Goal: Task Accomplishment & Management: Manage account settings

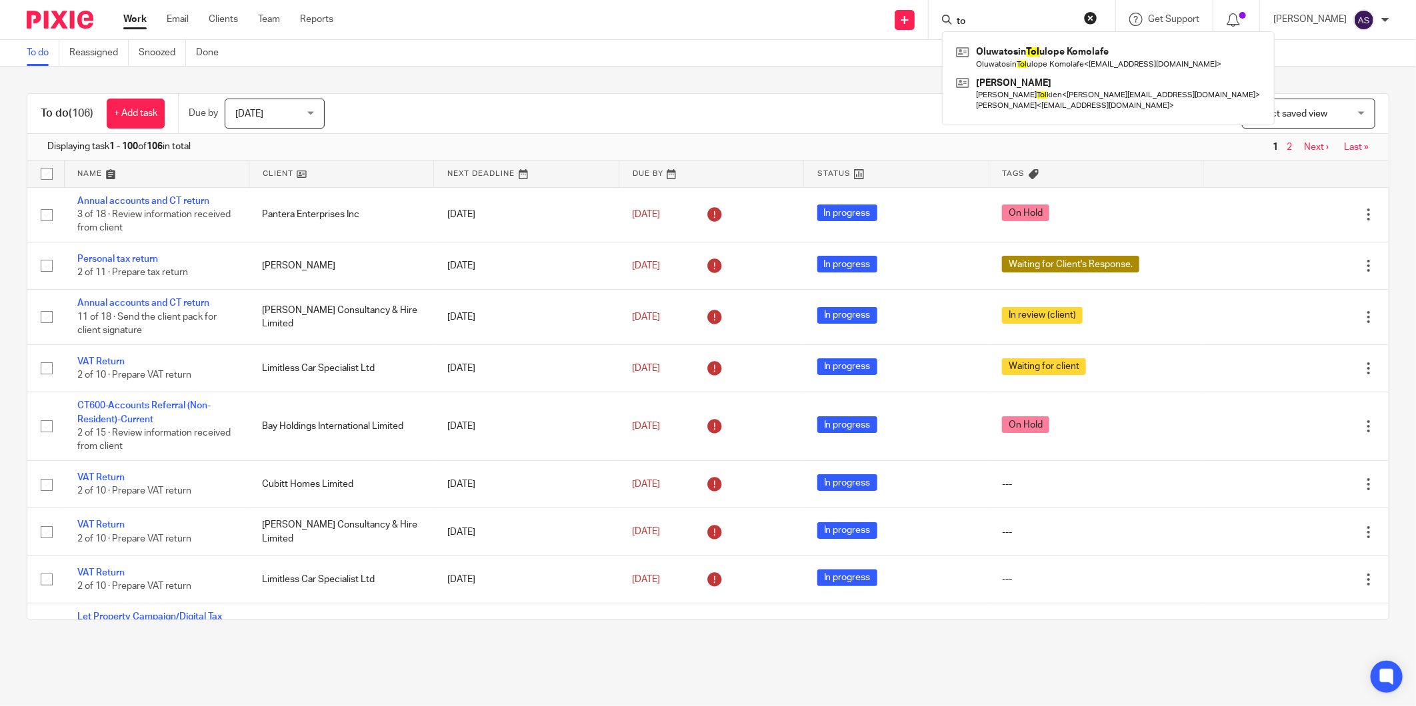
type input "t"
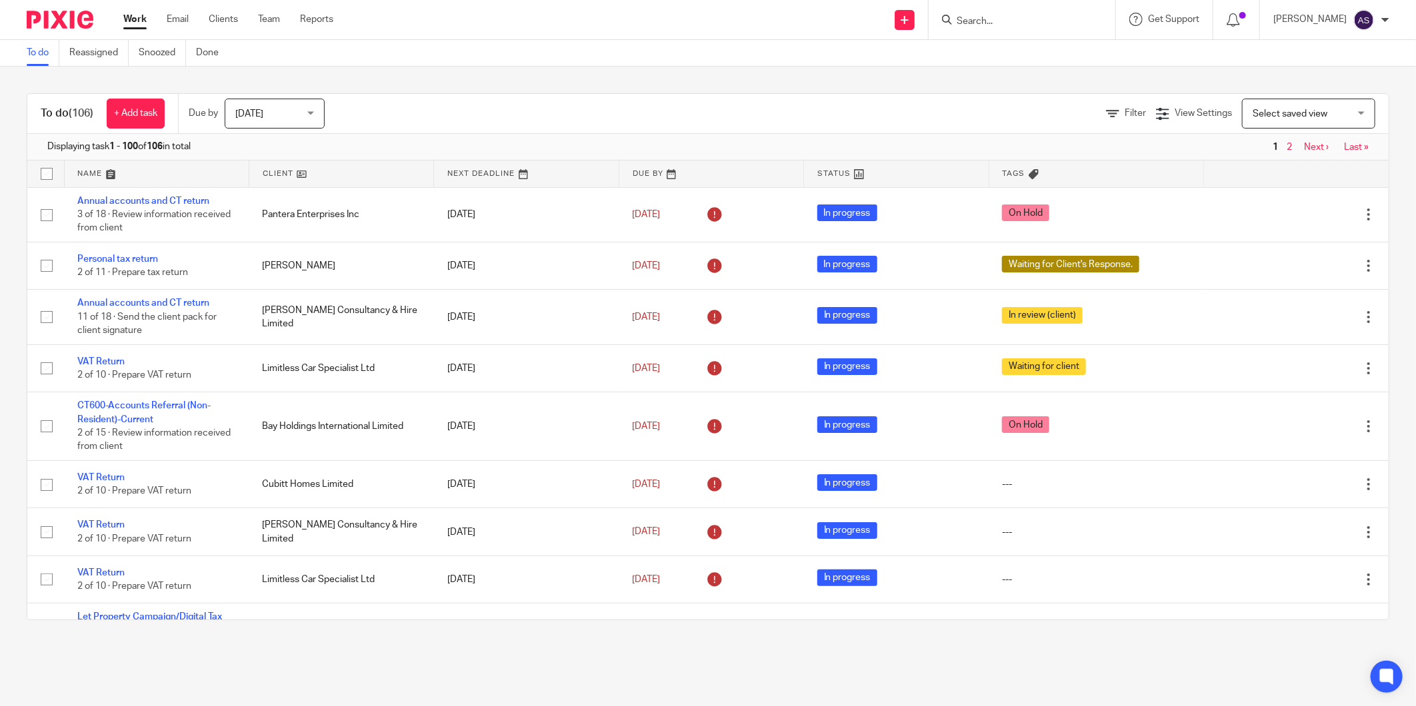
click at [1028, 16] on input "Search" at bounding box center [1015, 22] width 120 height 12
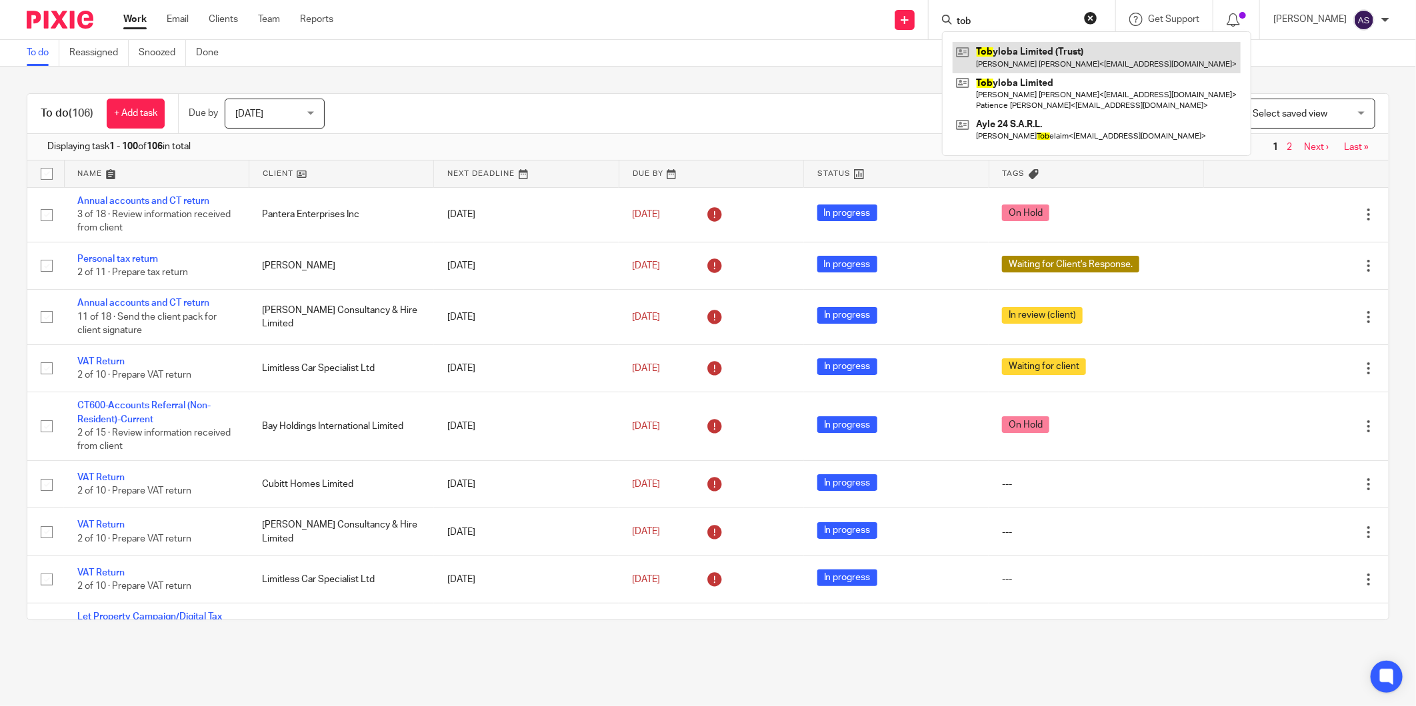
click at [1090, 55] on link at bounding box center [1096, 57] width 288 height 31
drag, startPoint x: 996, startPoint y: 24, endPoint x: 940, endPoint y: 9, distance: 57.9
click at [940, 9] on div "tob Tob yloba Limited (Trust) Waheed Temitope Oshikoya < nextnomics@gmail.com >…" at bounding box center [1021, 19] width 187 height 39
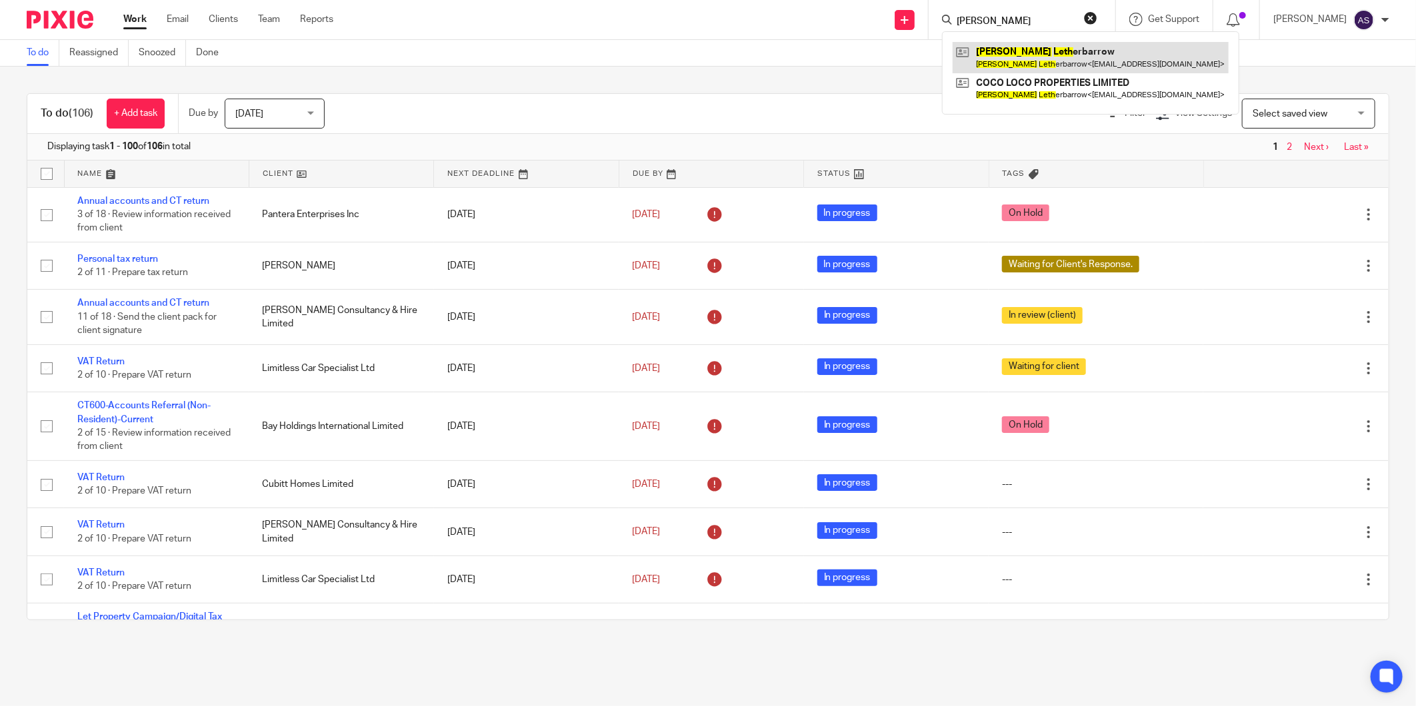
type input "paul leth"
click at [1107, 61] on link at bounding box center [1090, 57] width 276 height 31
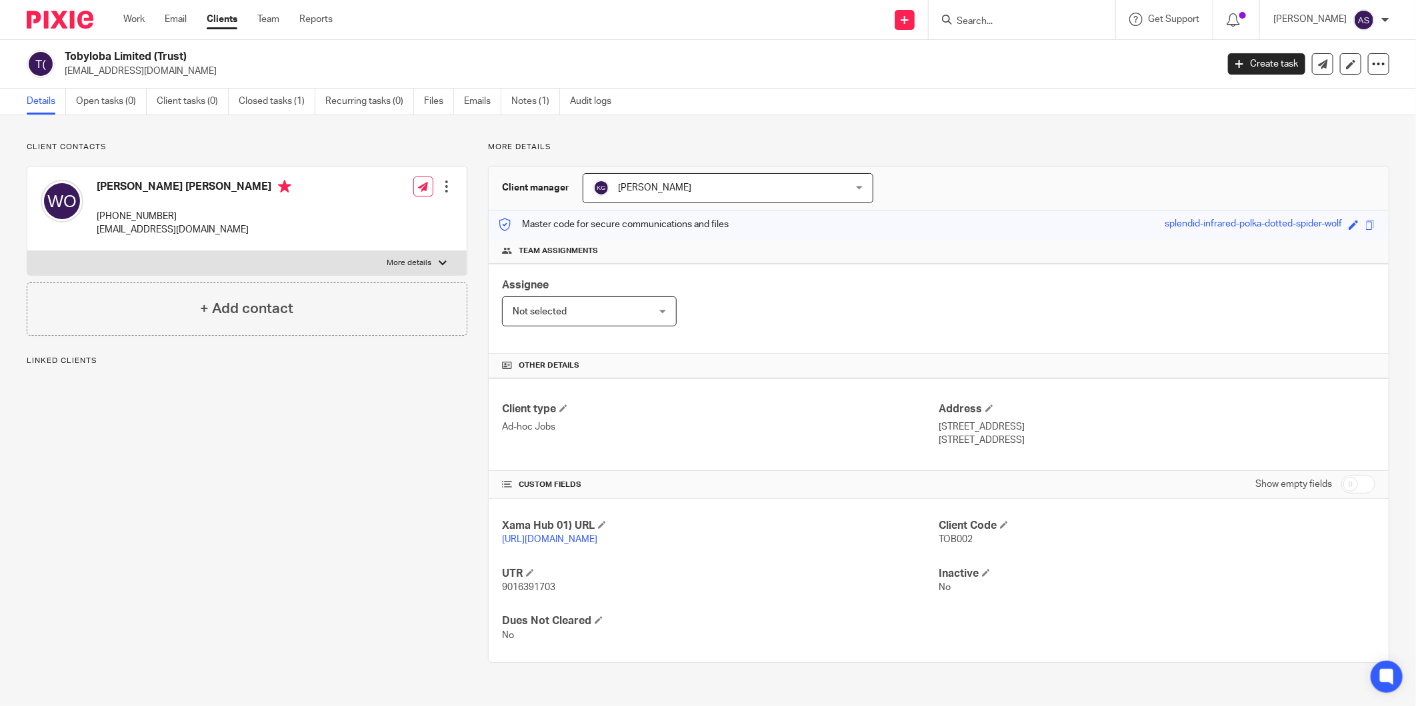
click at [103, 55] on h2 "Tobyloba Limited (Trust)" at bounding box center [522, 57] width 914 height 14
click at [132, 49] on div "Tobyloba Limited (Trust) patsyoshikoya@gmail.com Create task Update from Compan…" at bounding box center [708, 64] width 1416 height 49
copy div "Tobyloba Limited"
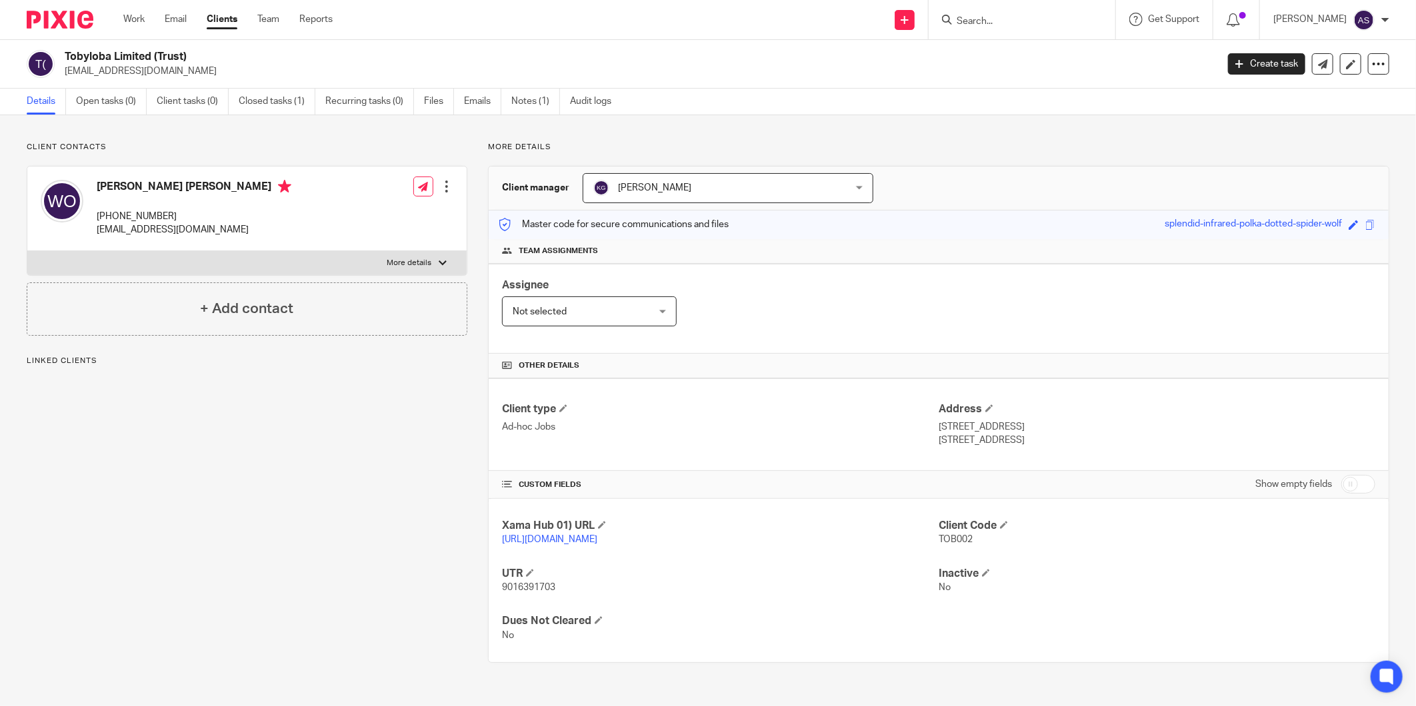
drag, startPoint x: 152, startPoint y: 57, endPoint x: 45, endPoint y: 59, distance: 107.3
click at [45, 59] on div "Tobyloba Limited (Trust) patsyoshikoya@gmail.com" at bounding box center [617, 64] width 1181 height 28
click at [1023, 21] on input "Search" at bounding box center [1015, 22] width 120 height 12
paste input "Tobyloba Limited"
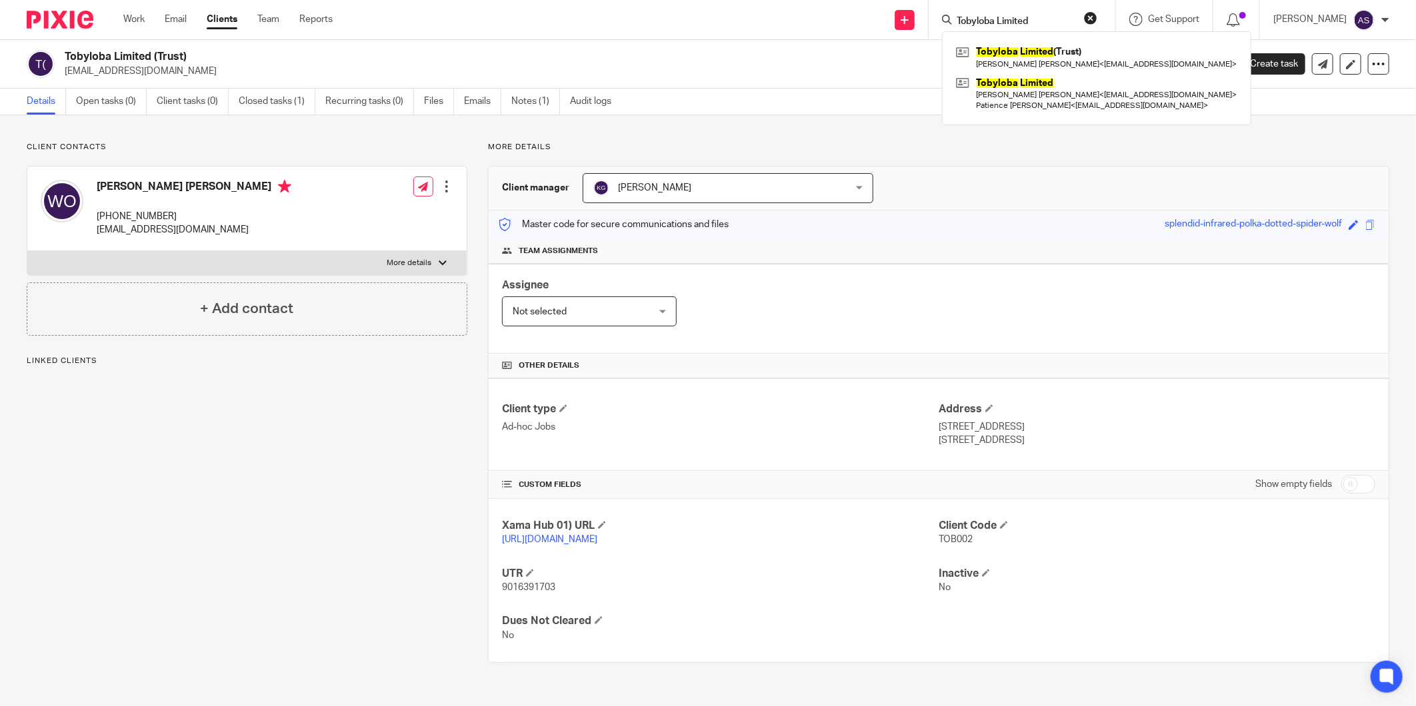
type input "Tobyloba Limited"
click at [144, 237] on p "nextnomics@gmail.com" at bounding box center [194, 229] width 195 height 13
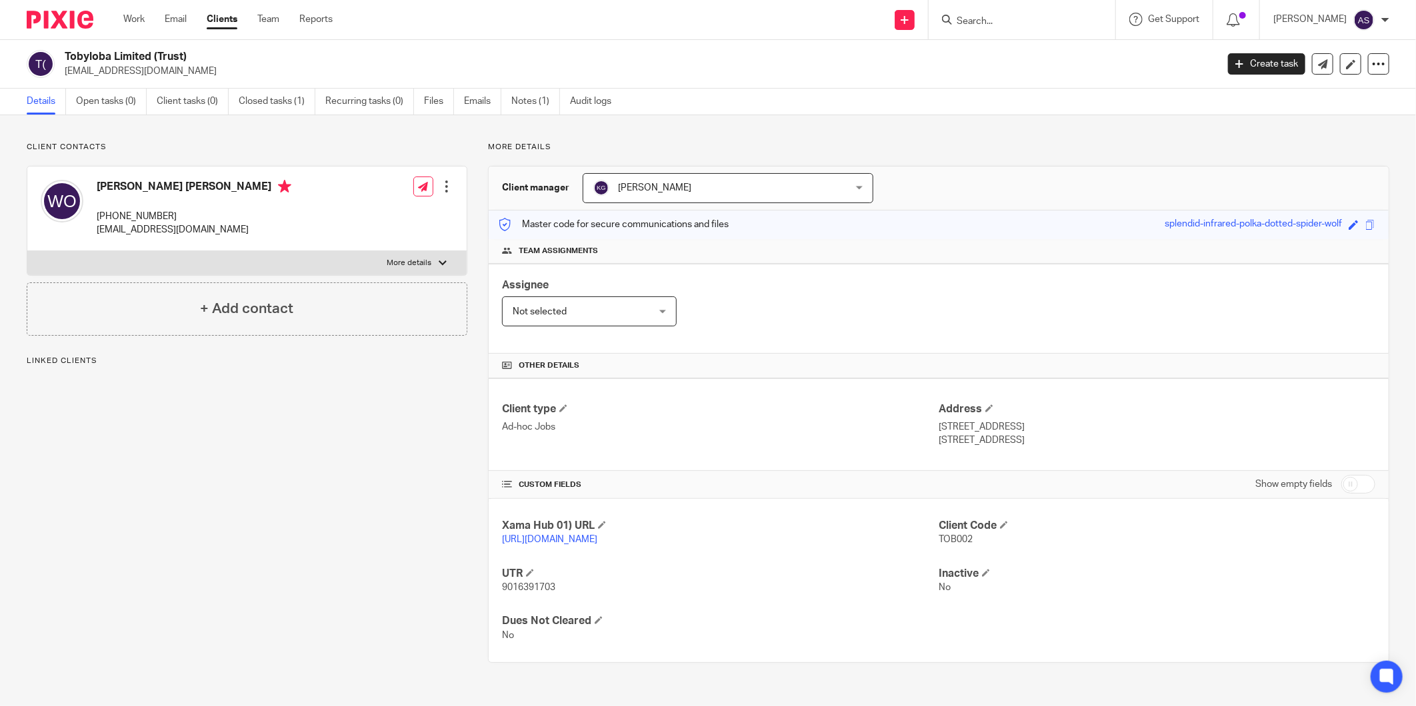
click at [143, 235] on p "nextnomics@gmail.com" at bounding box center [194, 229] width 195 height 13
copy div "nextnomics@gmail.com"
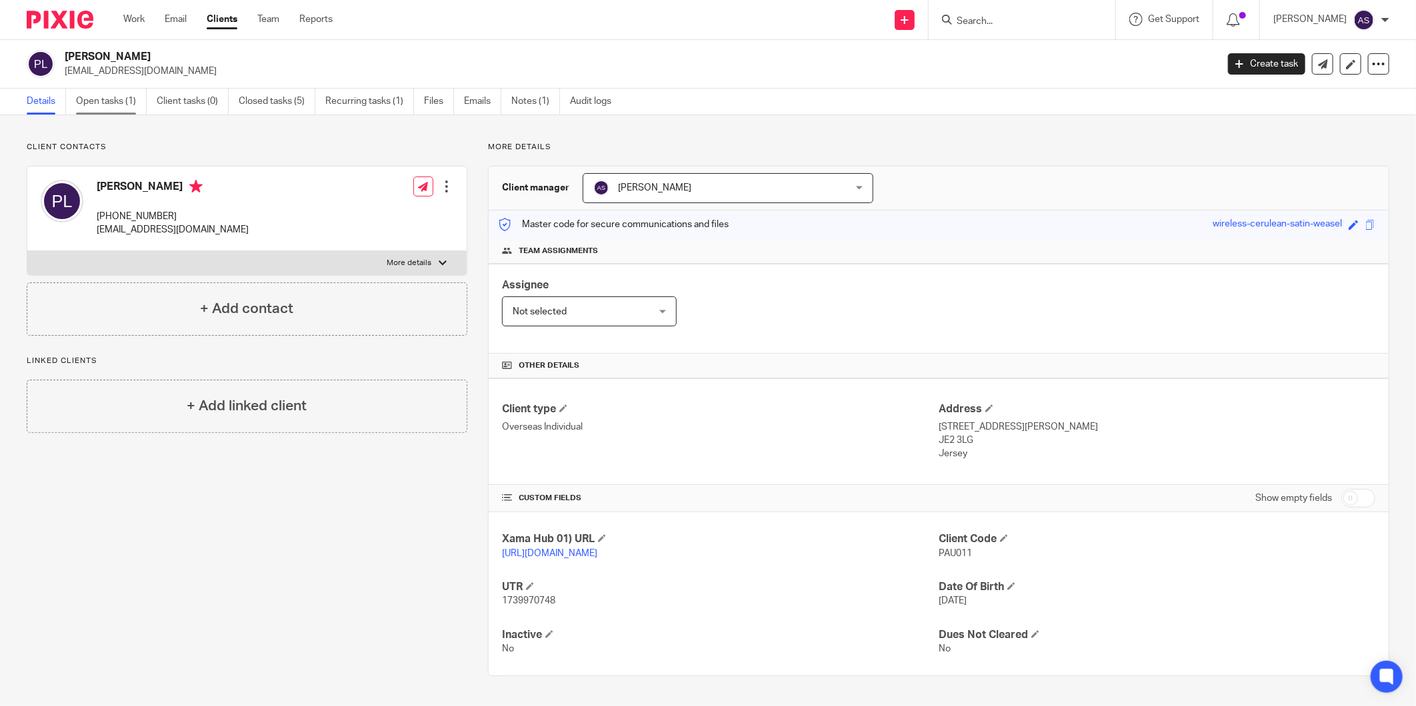
click at [119, 102] on link "Open tasks (1)" at bounding box center [111, 102] width 71 height 26
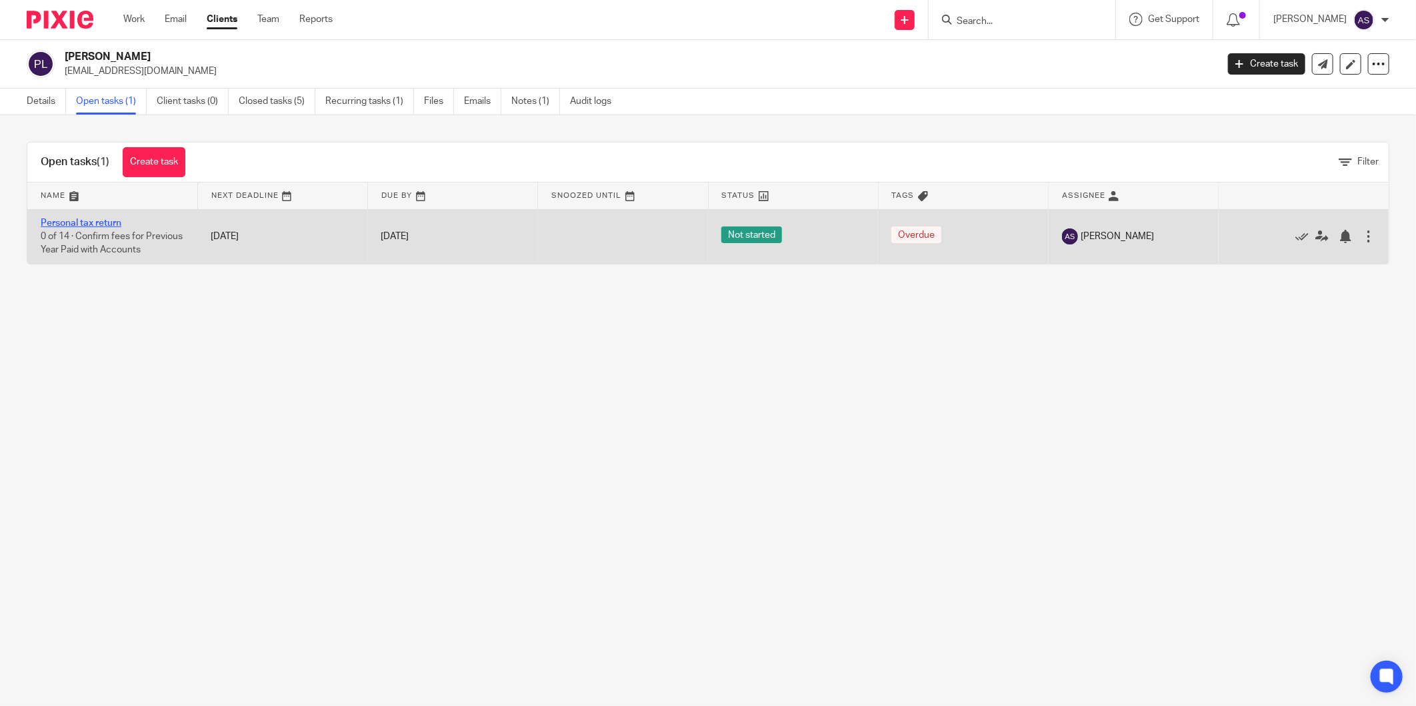
click at [98, 223] on link "Personal tax return" at bounding box center [81, 223] width 81 height 9
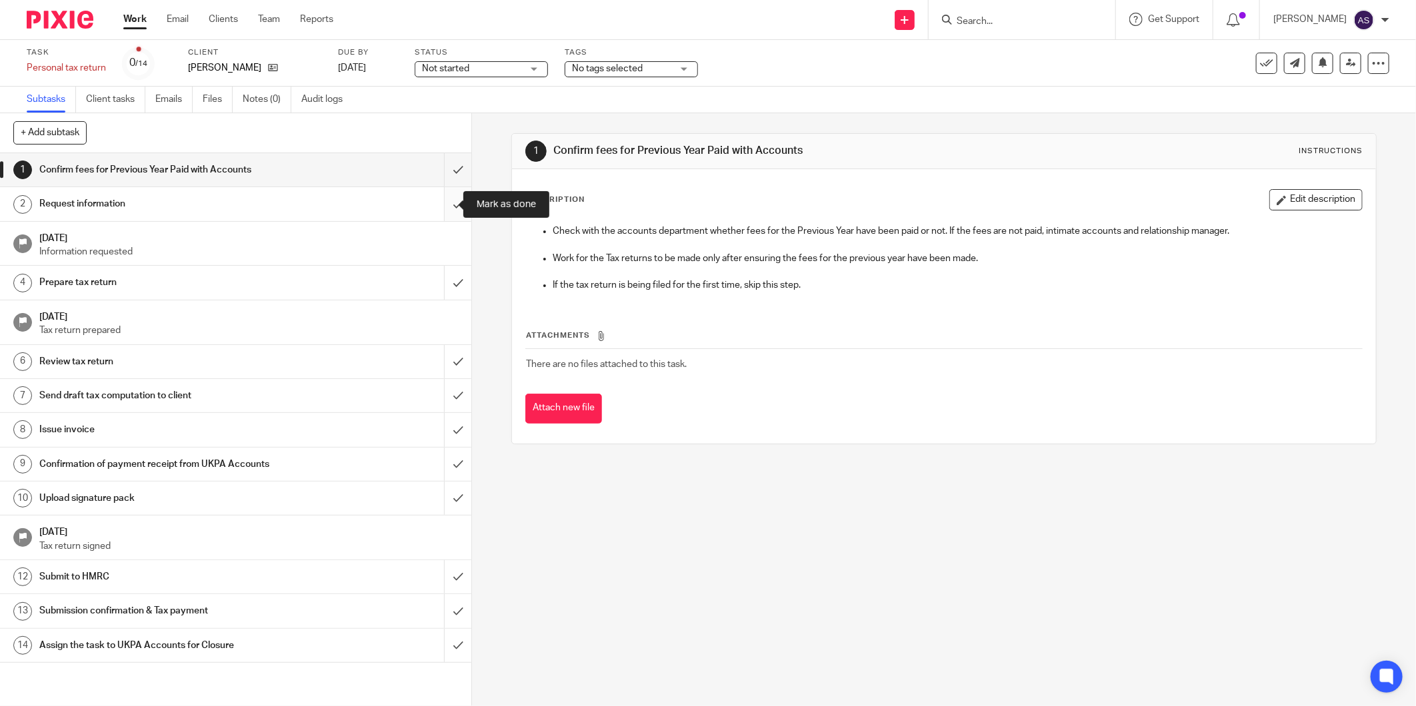
click at [444, 202] on input "submit" at bounding box center [235, 203] width 471 height 33
click at [642, 71] on span "No tags selected" at bounding box center [622, 69] width 100 height 14
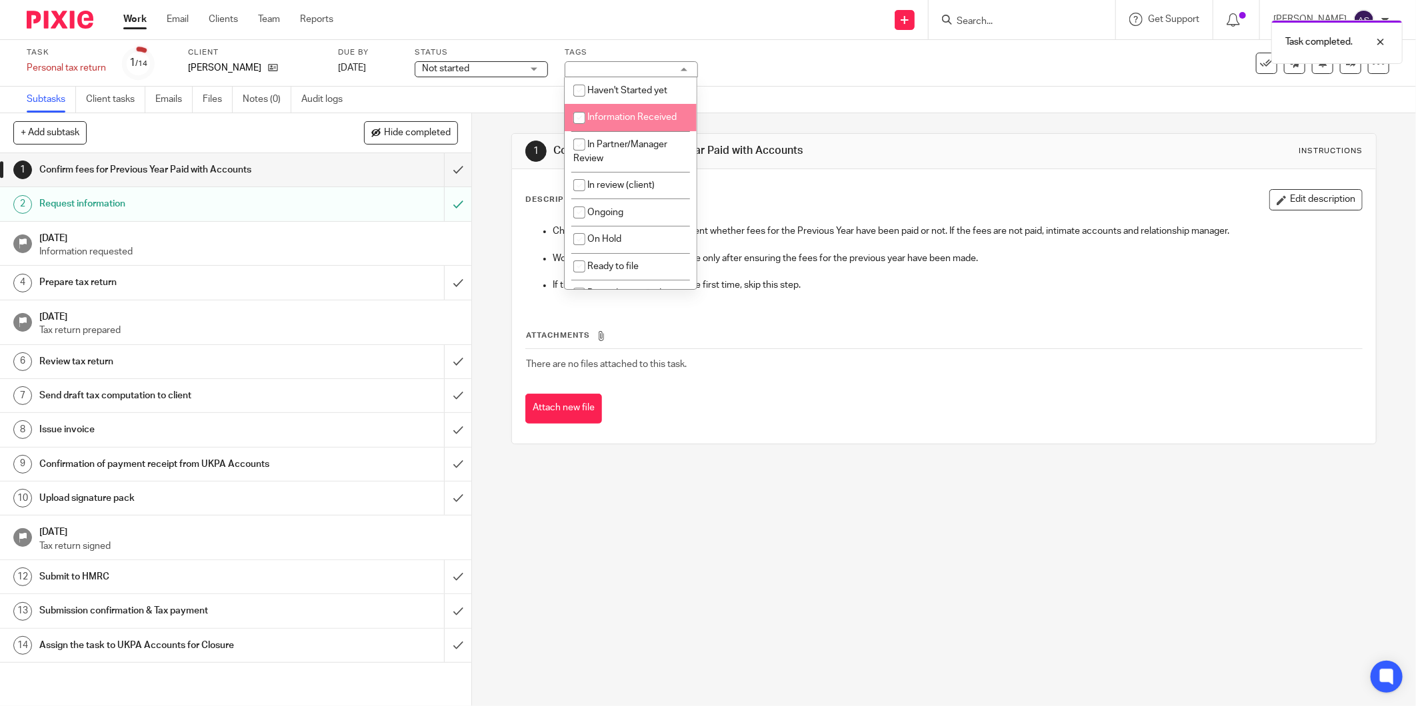
click at [635, 118] on span "Information Received" at bounding box center [631, 117] width 89 height 9
checkbox input "true"
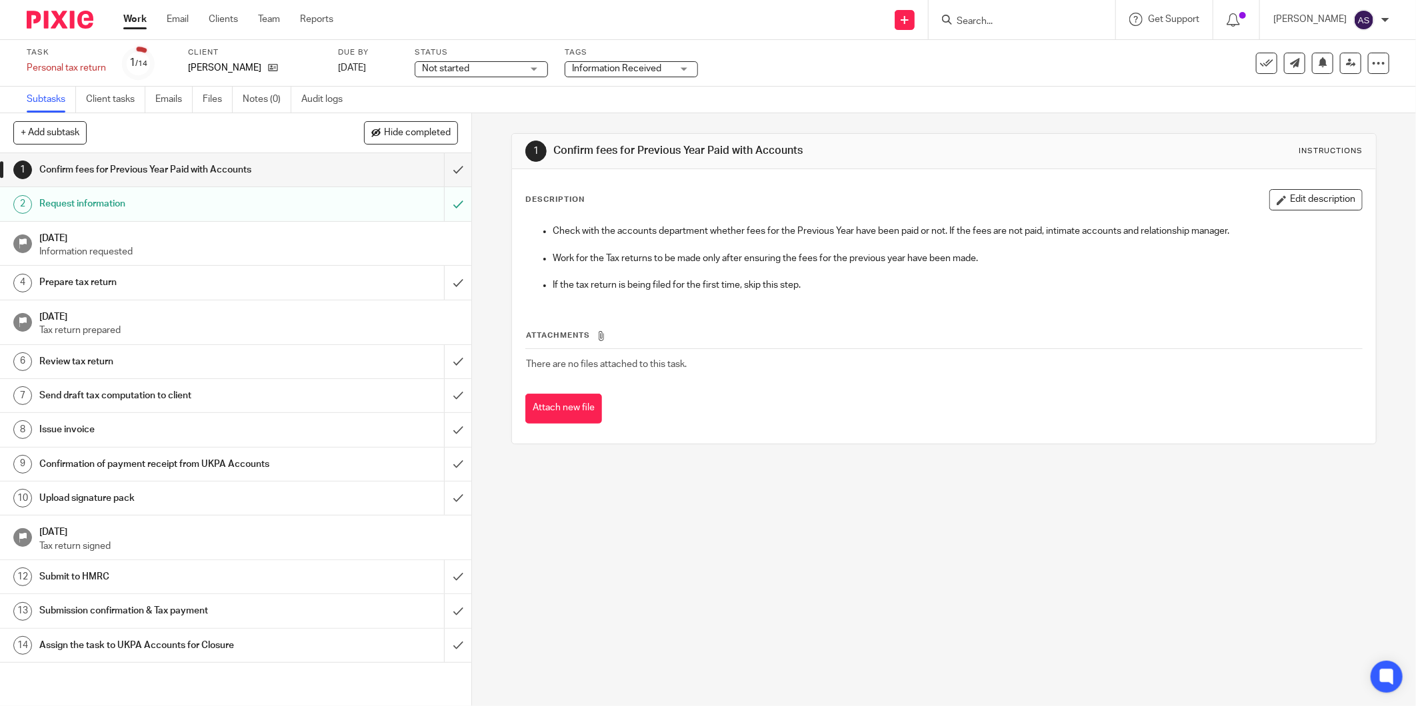
click at [861, 411] on div "Attach new file" at bounding box center [943, 409] width 837 height 30
click at [1346, 64] on icon at bounding box center [1351, 63] width 10 height 10
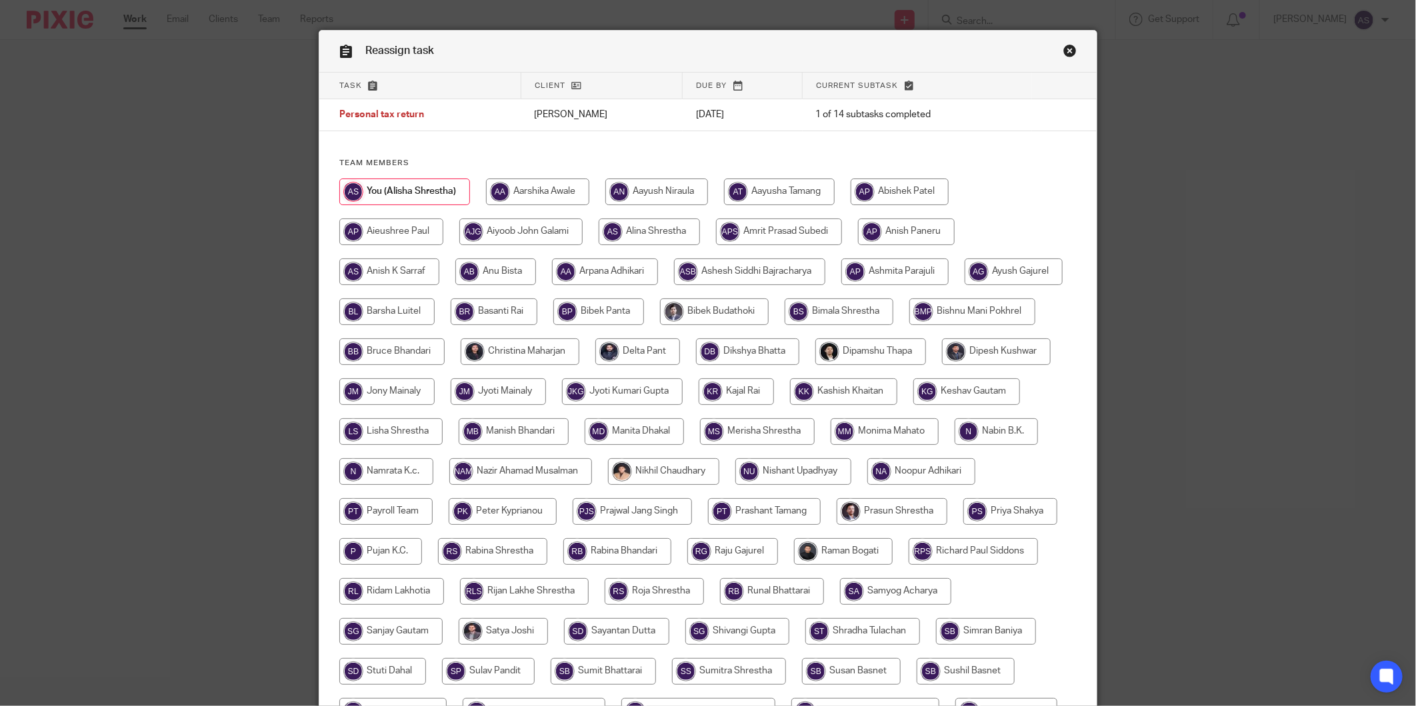
scroll to position [97, 0]
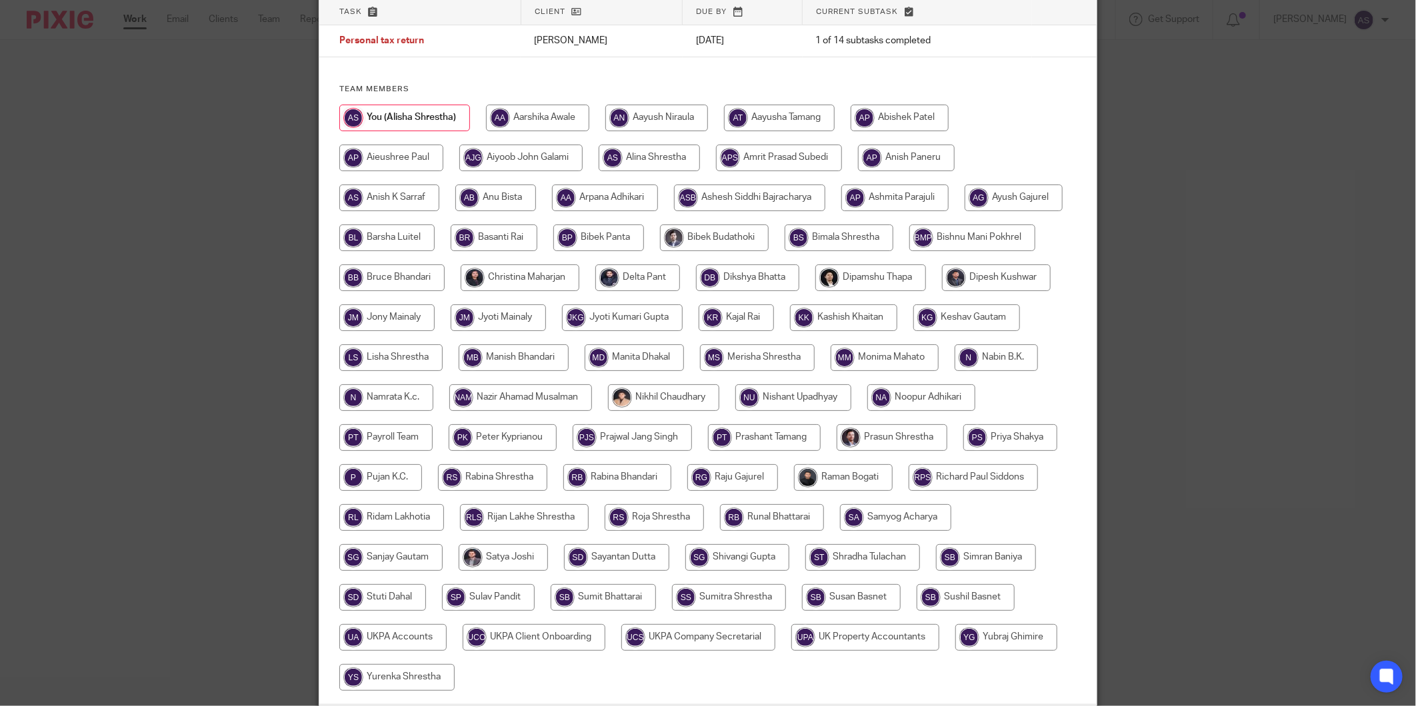
click at [592, 404] on input "radio" at bounding box center [520, 398] width 143 height 27
radio input "true"
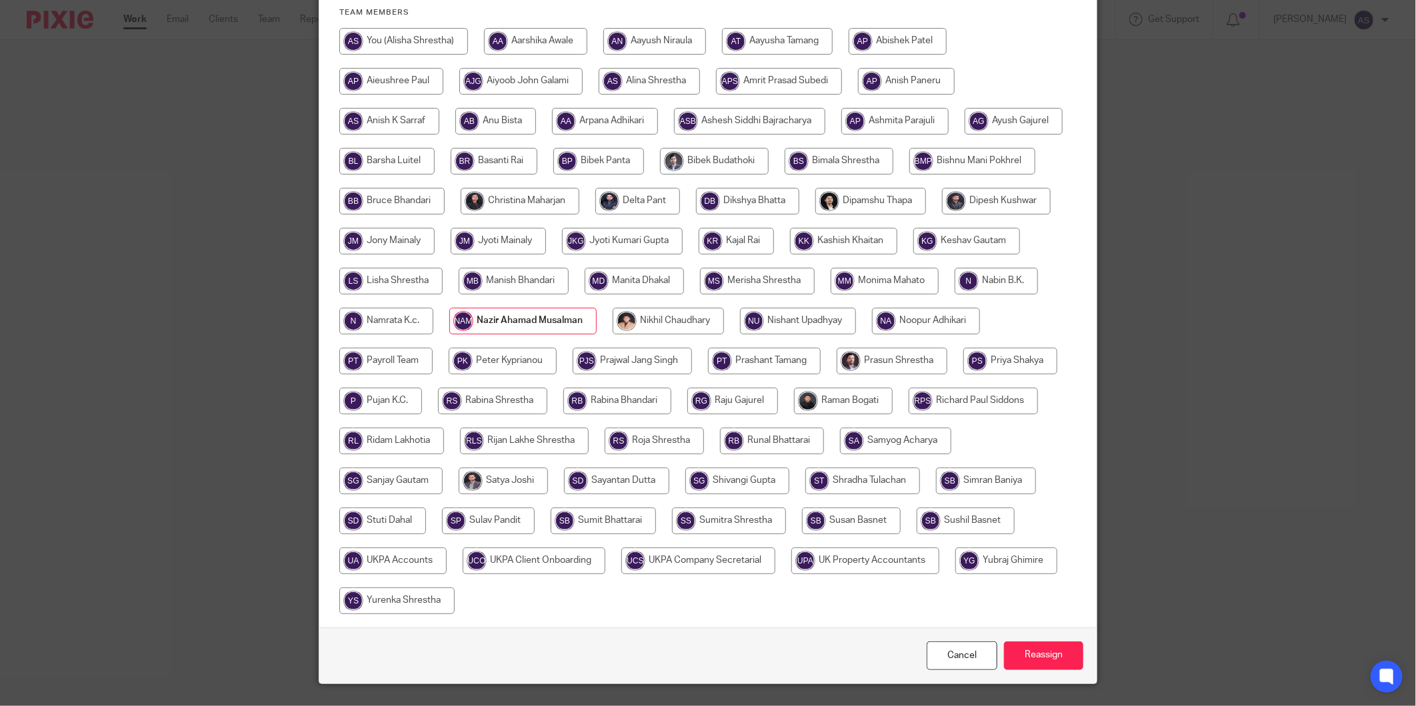
scroll to position [245, 0]
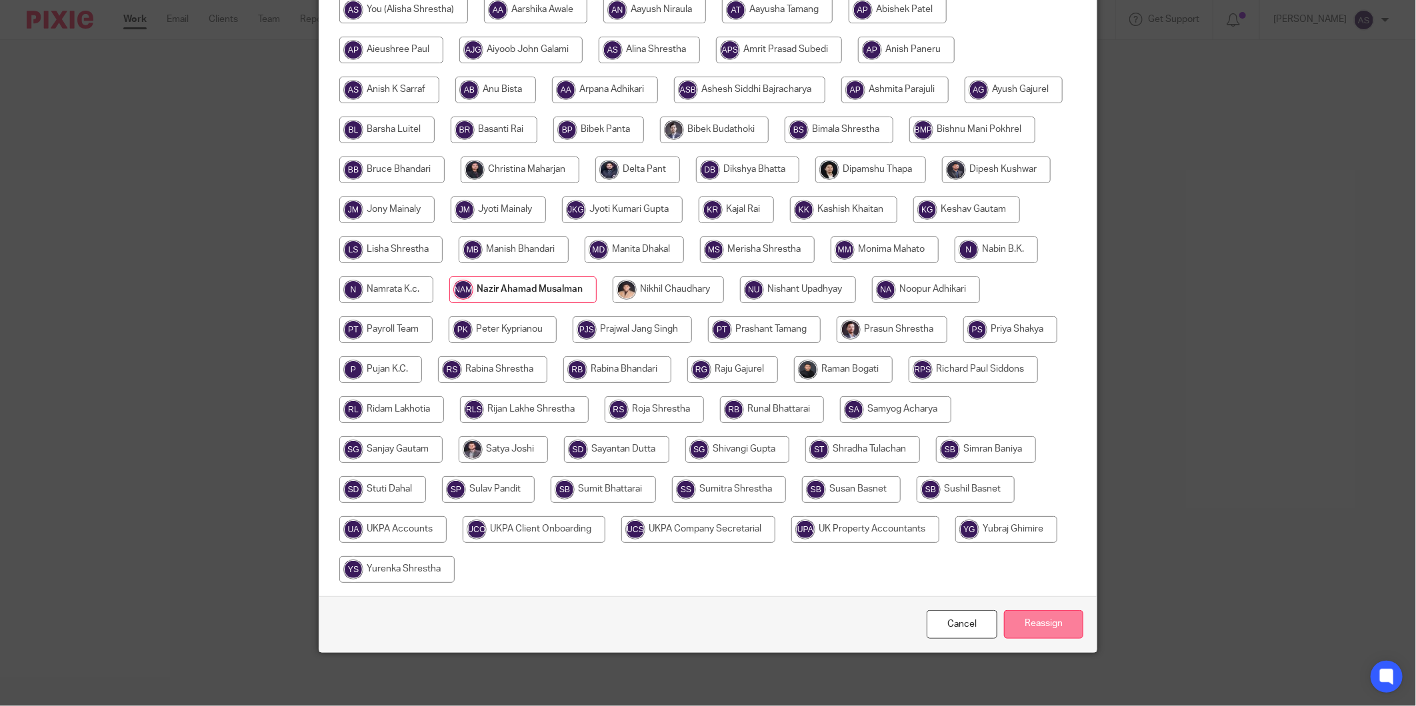
click at [1024, 624] on input "Reassign" at bounding box center [1043, 624] width 79 height 29
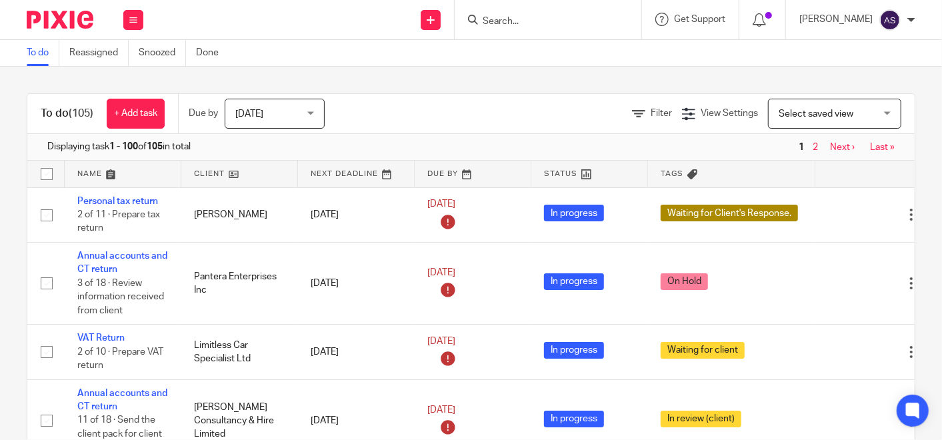
drag, startPoint x: 105, startPoint y: 52, endPoint x: 17, endPoint y: 77, distance: 90.9
click at [13, 82] on div "To do (105) + Add task Due by Today Today Today Tomorrow This week Next week Th…" at bounding box center [471, 253] width 942 height 373
click at [125, 23] on button at bounding box center [133, 20] width 20 height 20
click at [123, 118] on link "Team" at bounding box center [126, 120] width 22 height 9
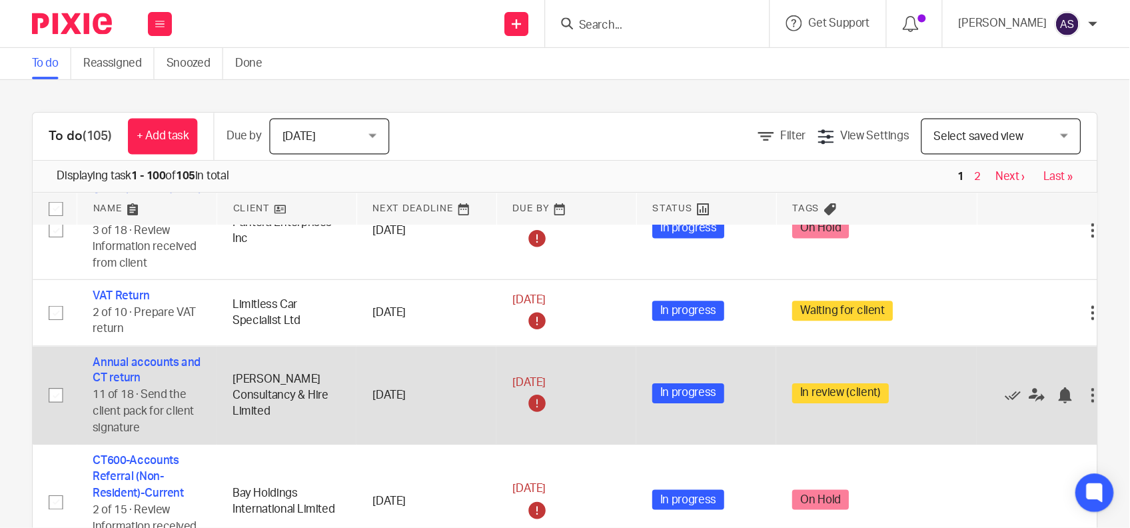
scroll to position [74, 0]
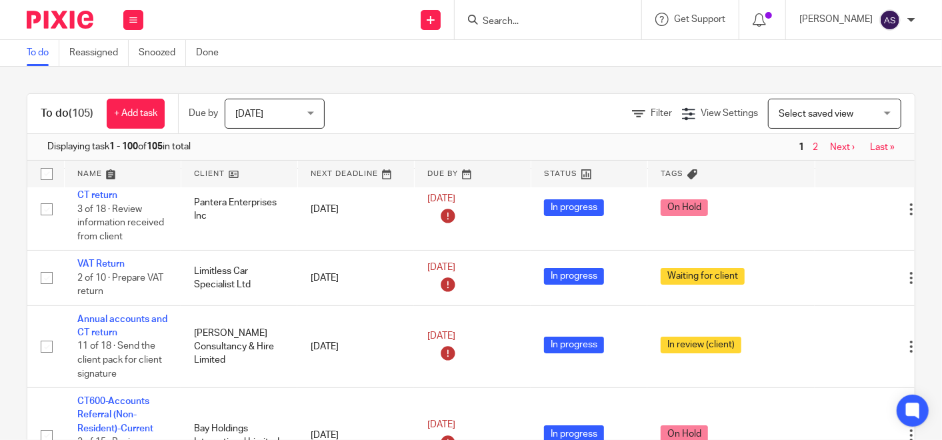
click at [527, 21] on input "Search" at bounding box center [541, 22] width 120 height 12
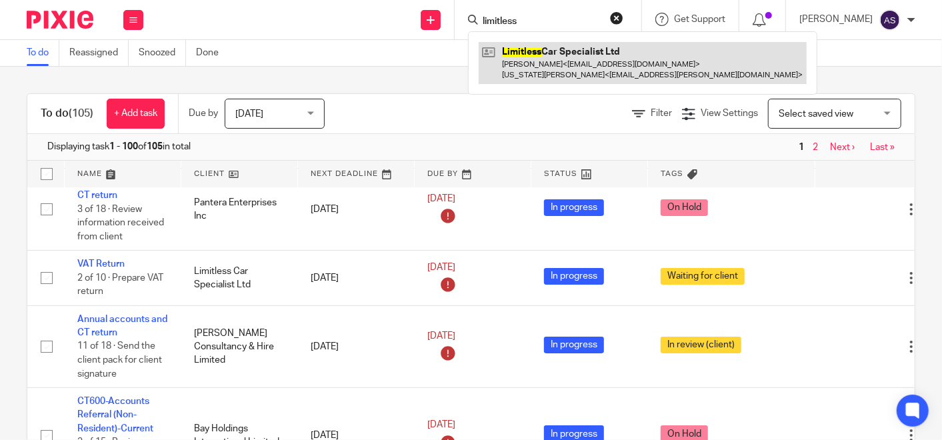
click at [542, 60] on link at bounding box center [643, 62] width 328 height 41
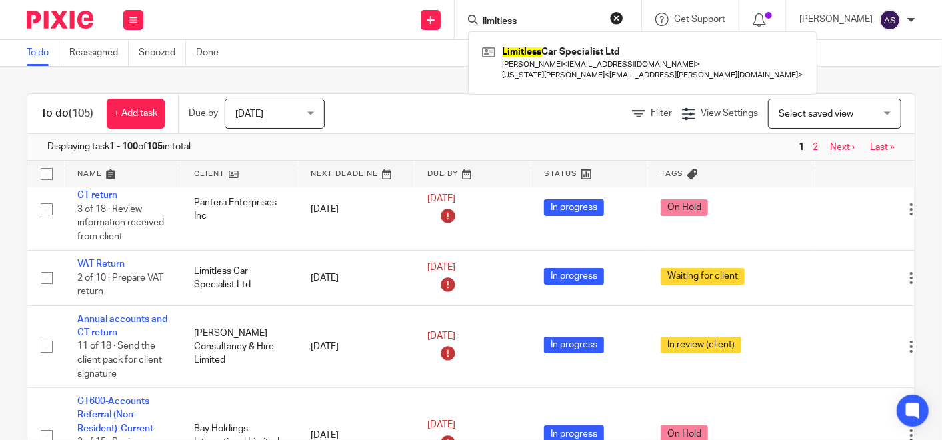
drag, startPoint x: 540, startPoint y: 21, endPoint x: 481, endPoint y: 21, distance: 59.3
click at [481, 21] on div "limitless" at bounding box center [545, 19] width 155 height 17
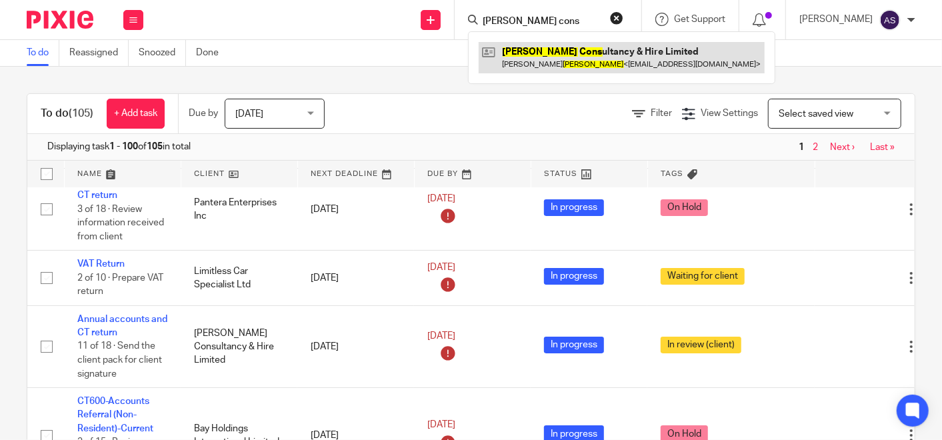
click at [570, 57] on link at bounding box center [622, 57] width 286 height 31
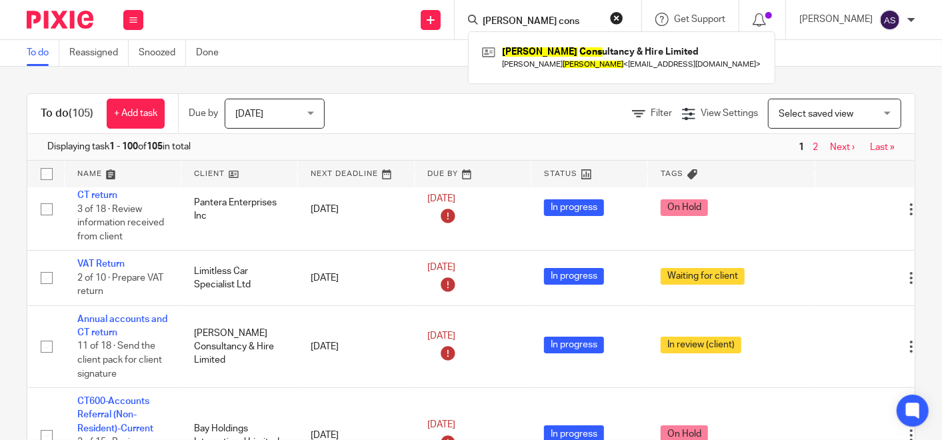
click at [542, 21] on input "newson cons" at bounding box center [541, 22] width 120 height 12
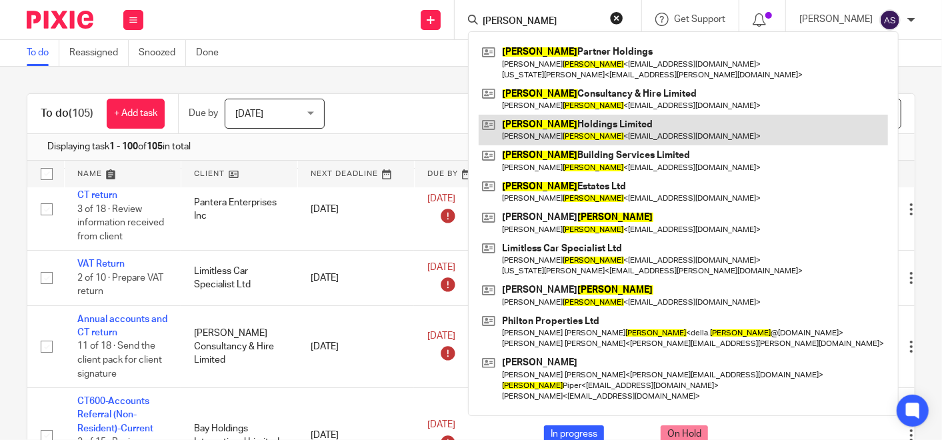
type input "newson"
click at [636, 123] on link at bounding box center [683, 130] width 409 height 31
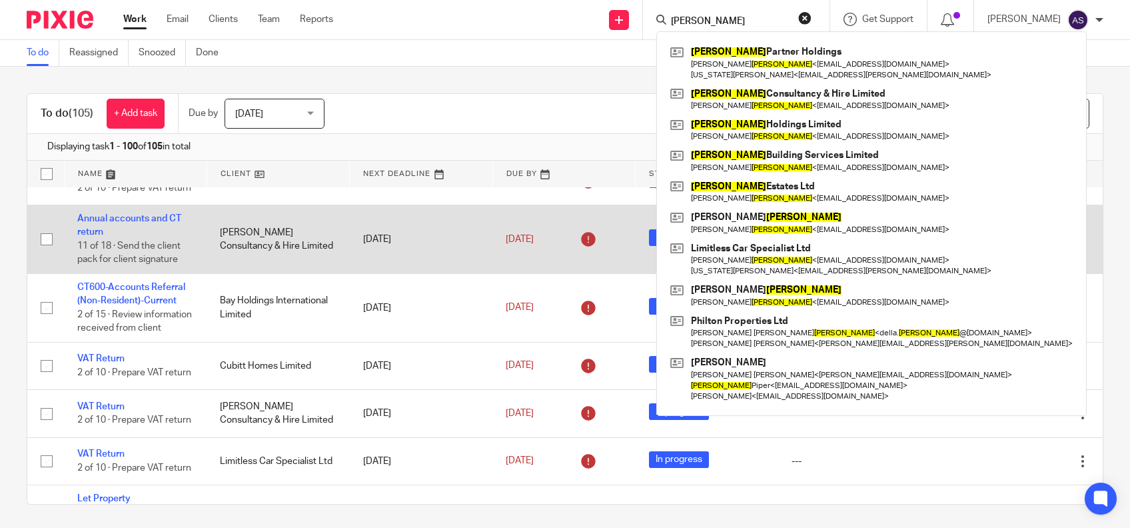
scroll to position [177, 0]
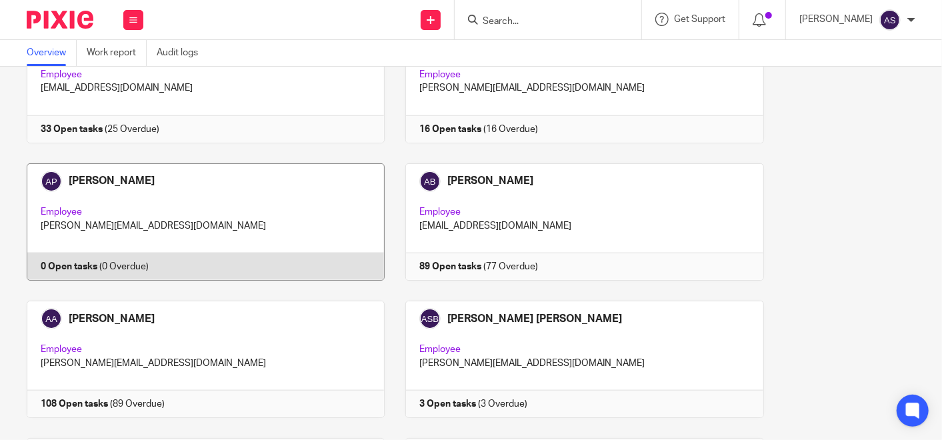
scroll to position [444, 0]
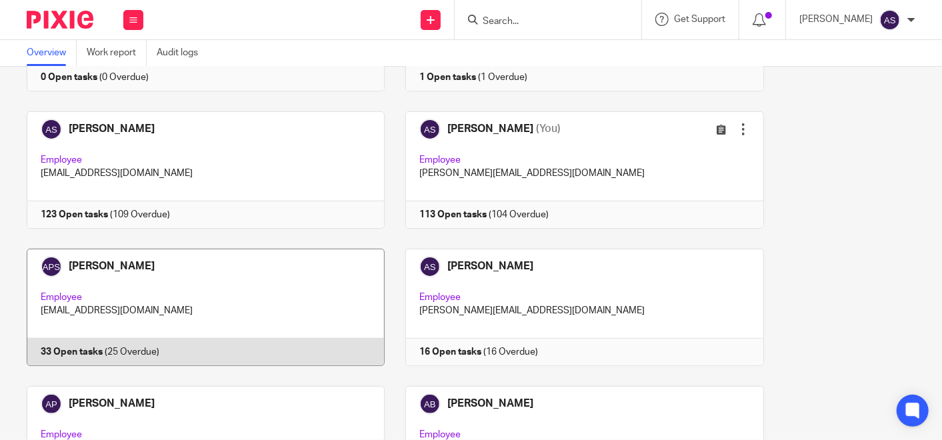
click at [81, 255] on link at bounding box center [195, 307] width 379 height 117
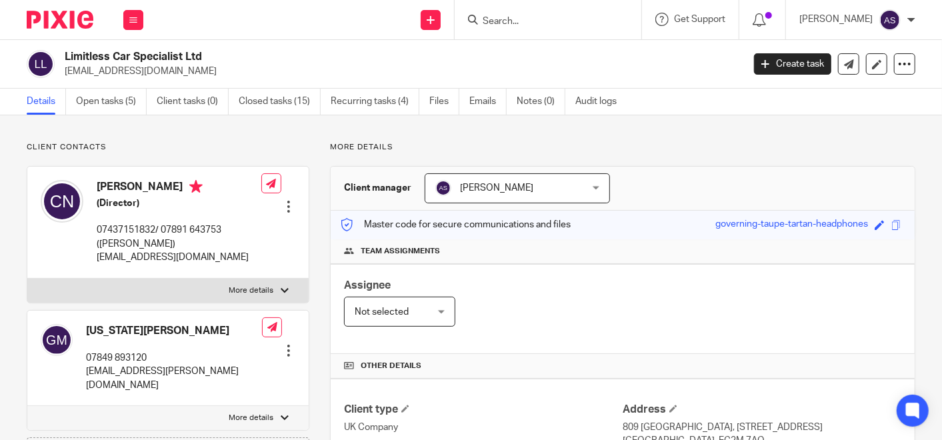
scroll to position [444, 0]
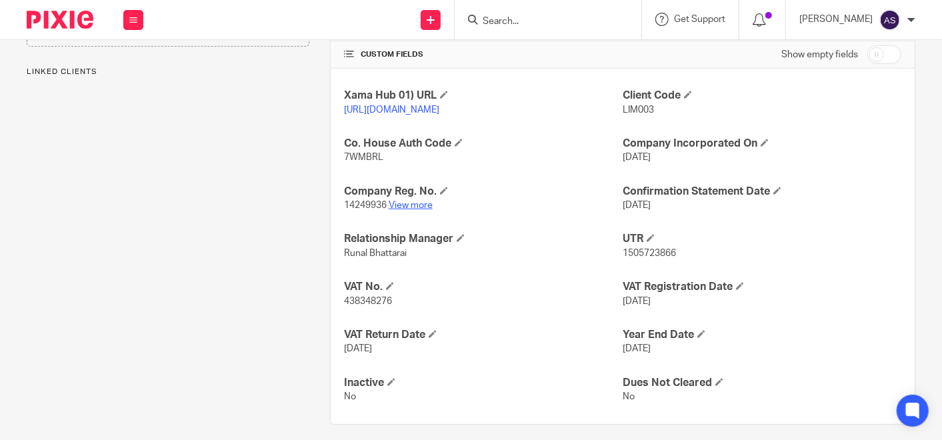
click at [423, 210] on link "View more" at bounding box center [411, 205] width 44 height 9
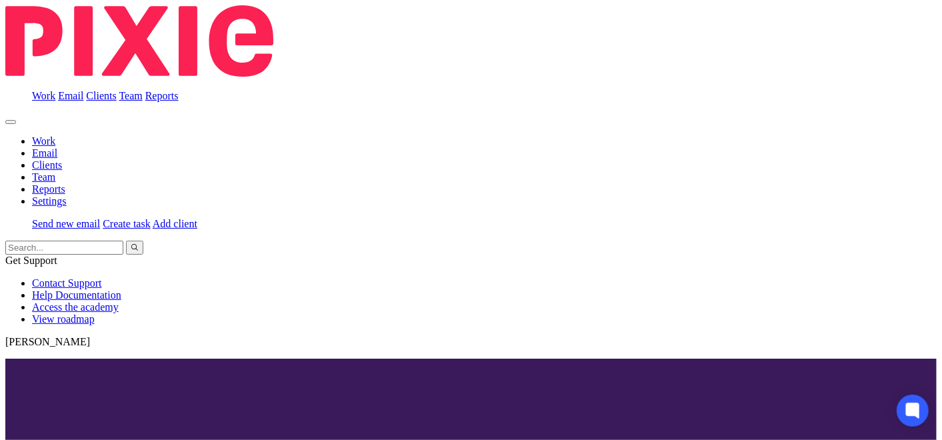
scroll to position [370, 0]
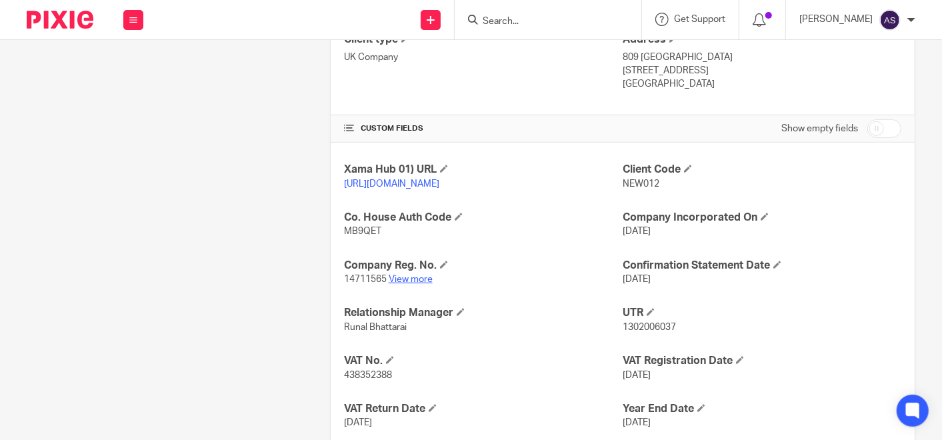
click at [407, 284] on link "View more" at bounding box center [411, 279] width 44 height 9
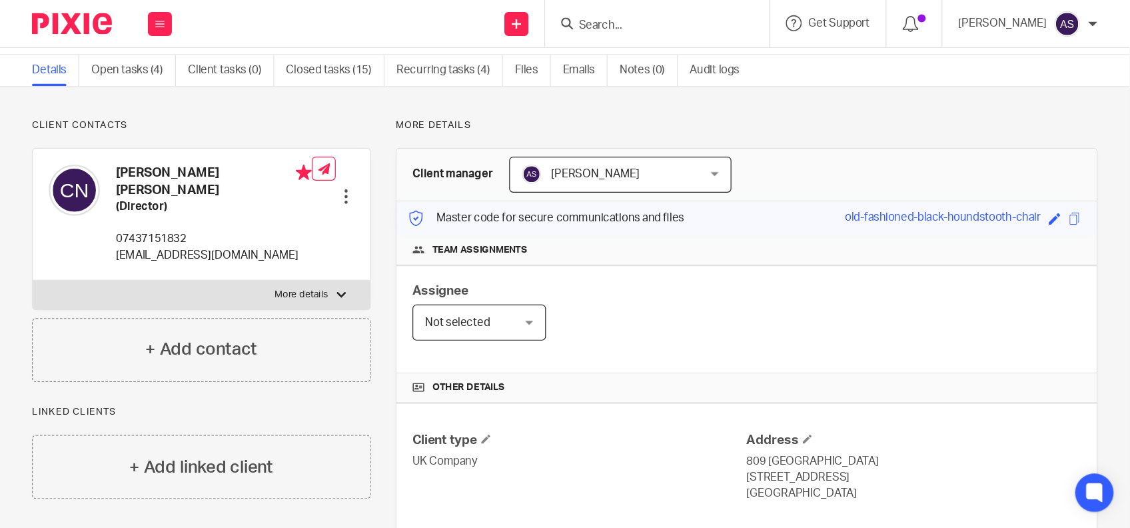
scroll to position [0, 0]
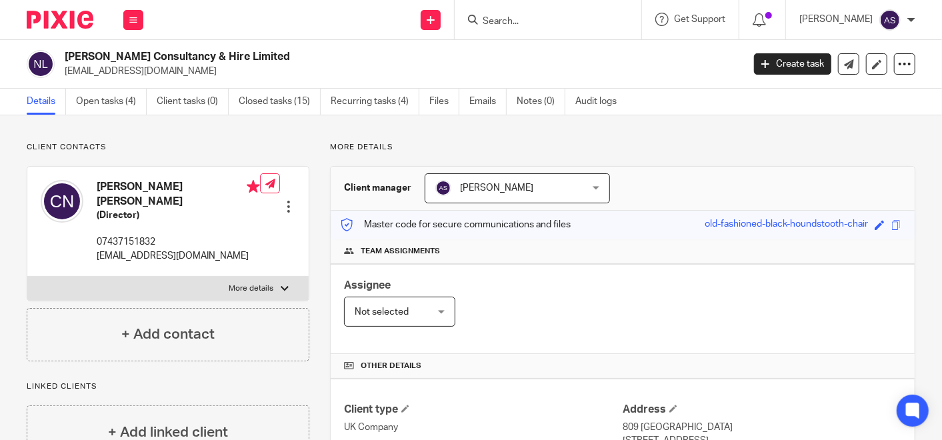
click at [567, 28] on div at bounding box center [548, 19] width 187 height 39
click at [563, 21] on input "Search" at bounding box center [541, 22] width 120 height 12
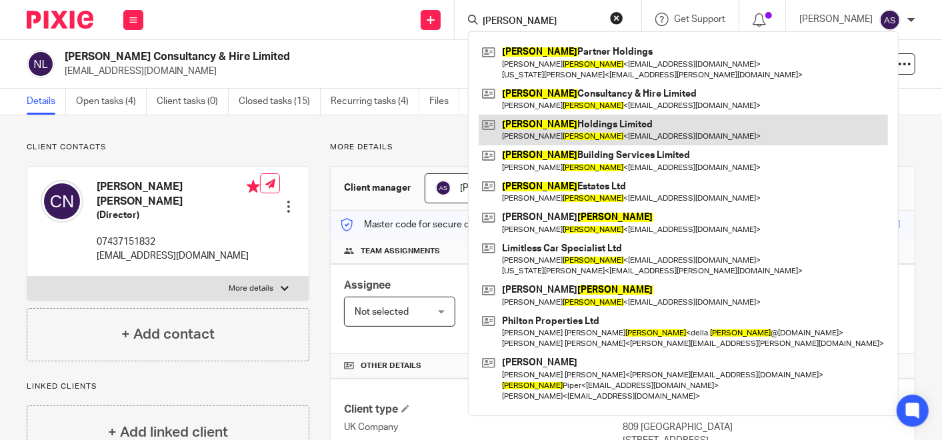
type input "newson"
click at [557, 121] on link at bounding box center [683, 130] width 409 height 31
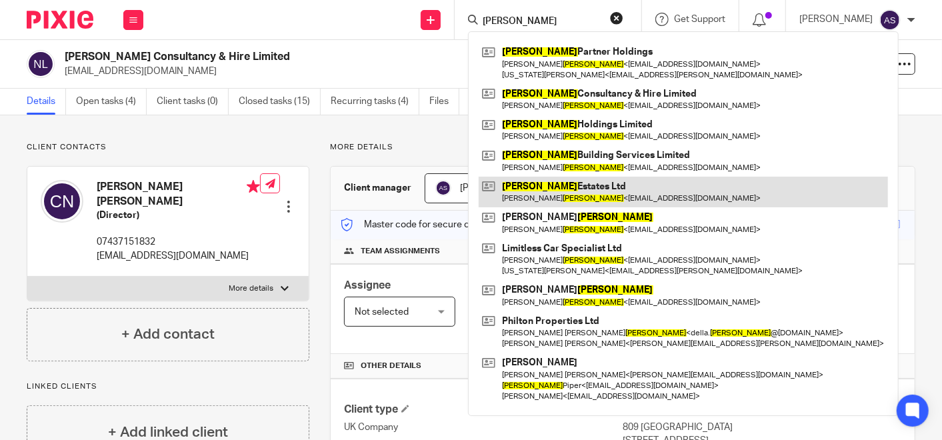
click at [556, 189] on link at bounding box center [683, 192] width 409 height 31
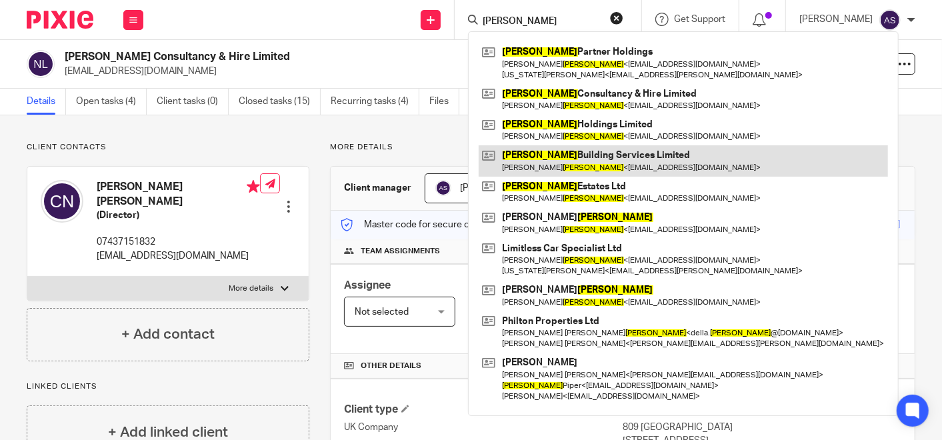
click at [572, 153] on link at bounding box center [683, 160] width 409 height 31
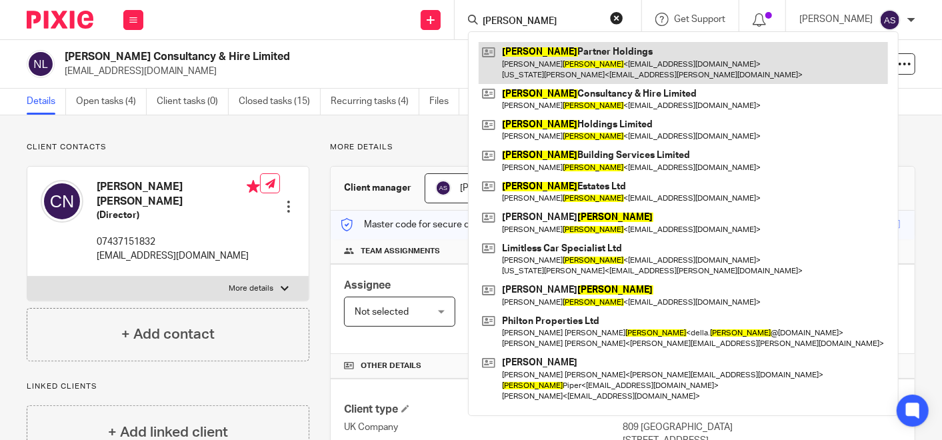
click at [549, 59] on link at bounding box center [683, 62] width 409 height 41
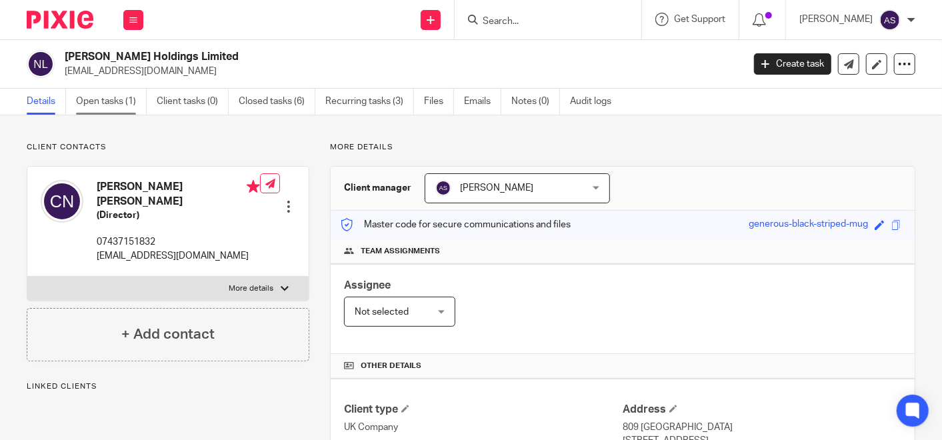
click at [101, 101] on link "Open tasks (1)" at bounding box center [111, 102] width 71 height 26
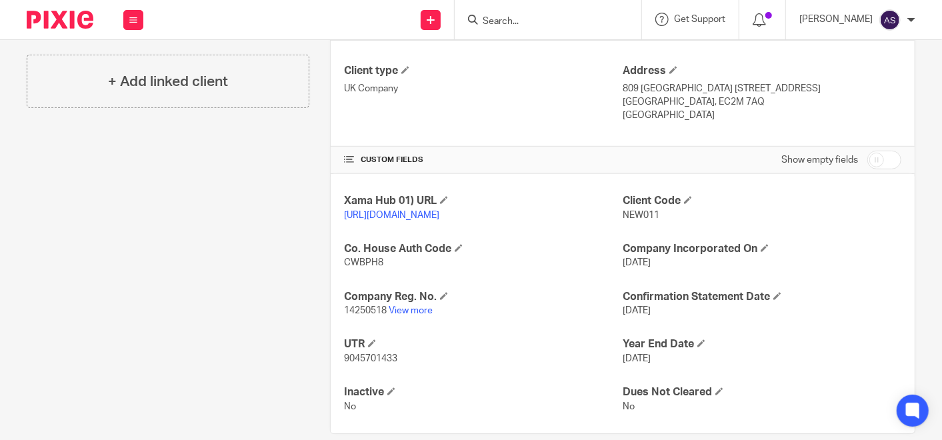
scroll to position [370, 0]
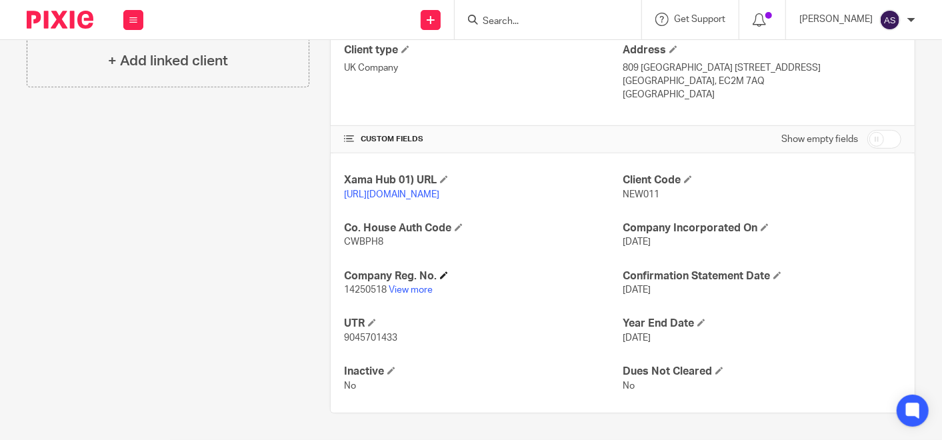
click at [405, 281] on h4 "Company Reg. No." at bounding box center [483, 276] width 279 height 14
click at [405, 283] on p "14250518 View more" at bounding box center [483, 289] width 279 height 13
click at [415, 295] on link "View more" at bounding box center [411, 289] width 44 height 9
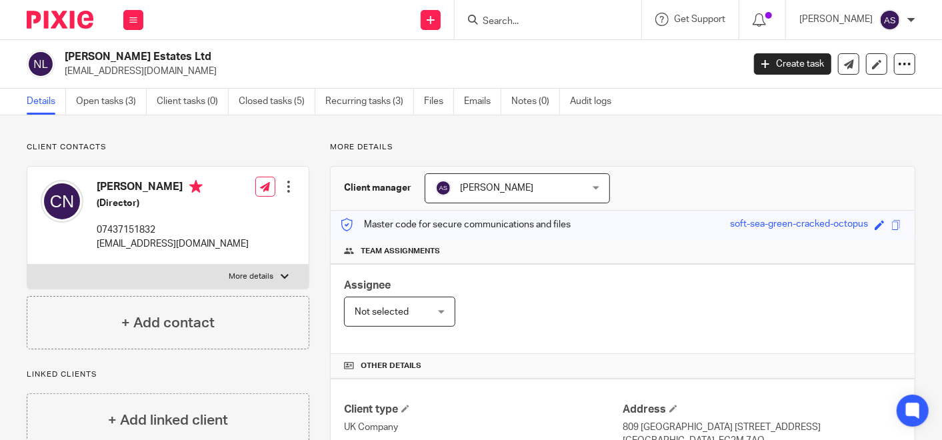
click at [125, 55] on h2 "[PERSON_NAME] Estates Ltd" at bounding box center [332, 57] width 535 height 14
copy div "[PERSON_NAME] Estates Ltd"
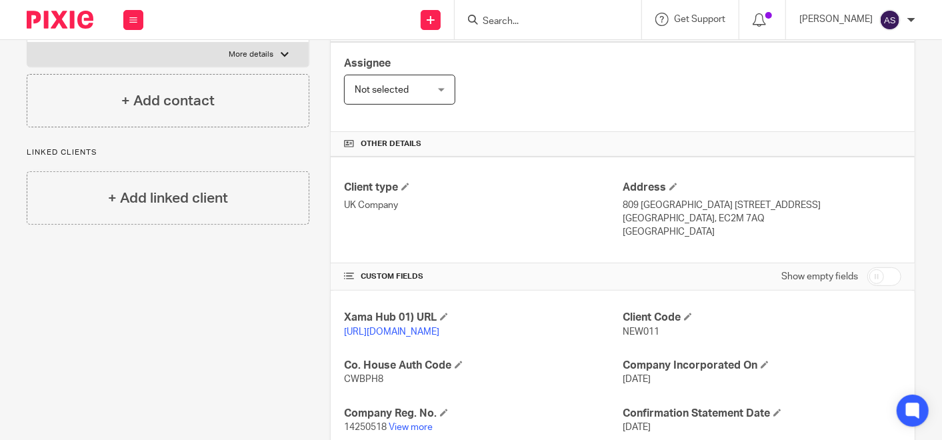
scroll to position [370, 0]
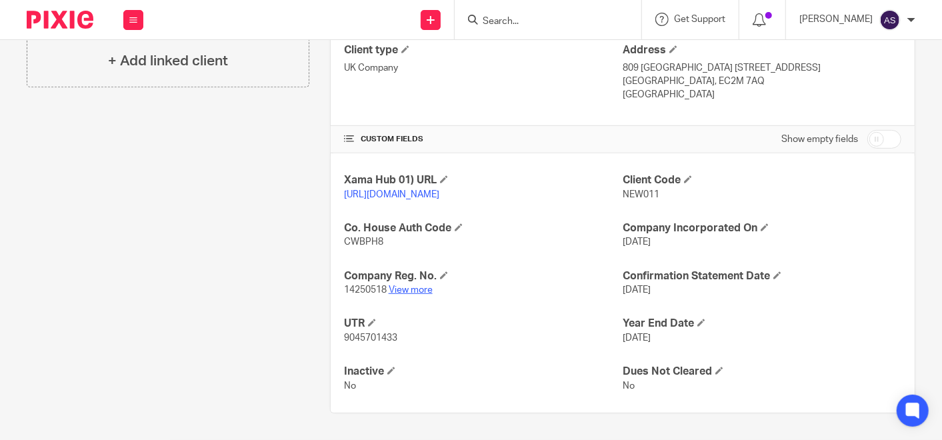
click at [416, 291] on link "View more" at bounding box center [411, 289] width 44 height 9
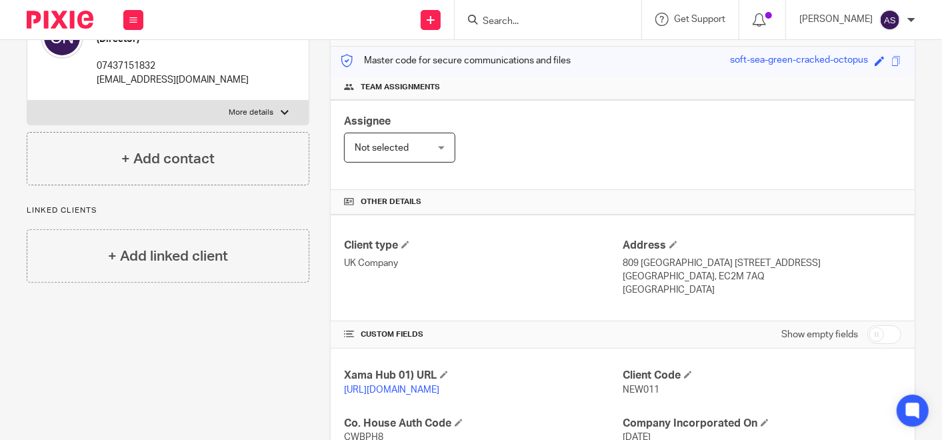
scroll to position [0, 0]
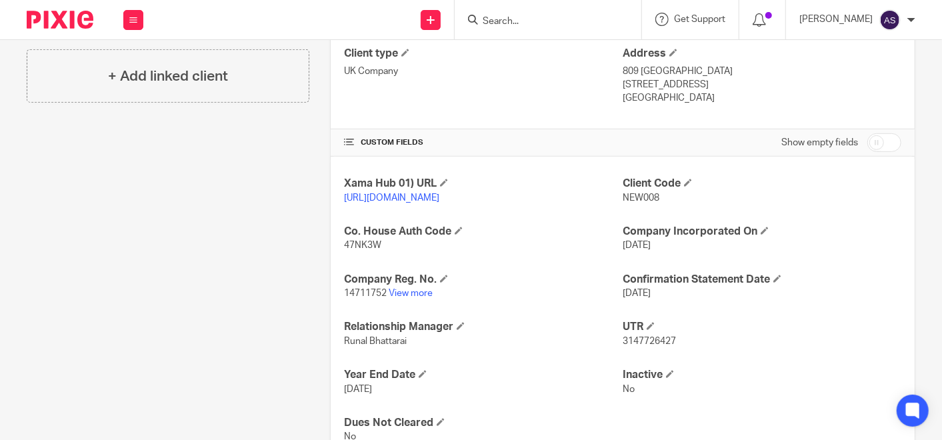
scroll to position [370, 0]
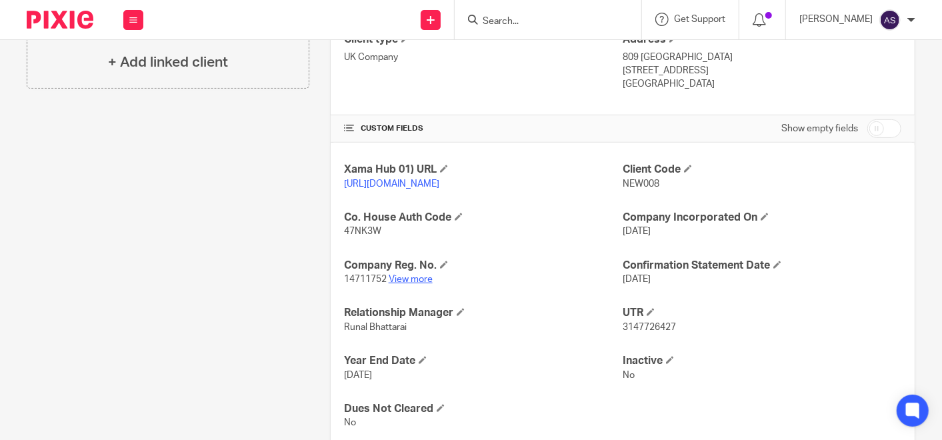
click at [419, 284] on link "View more" at bounding box center [411, 279] width 44 height 9
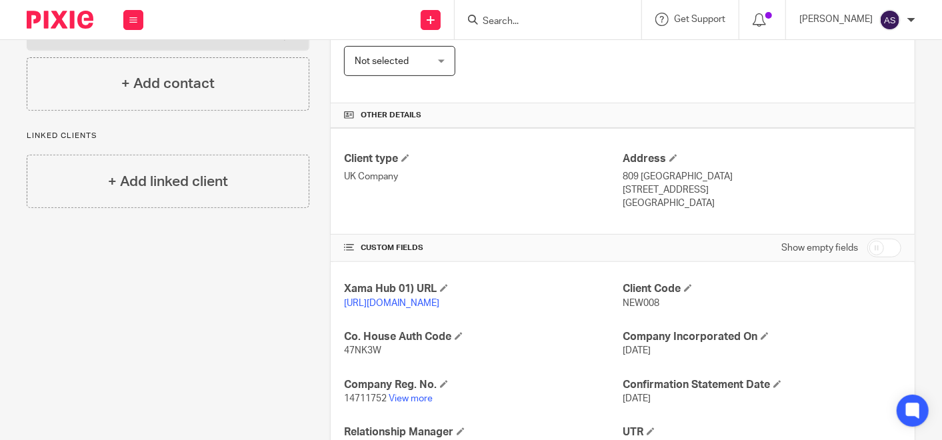
scroll to position [0, 0]
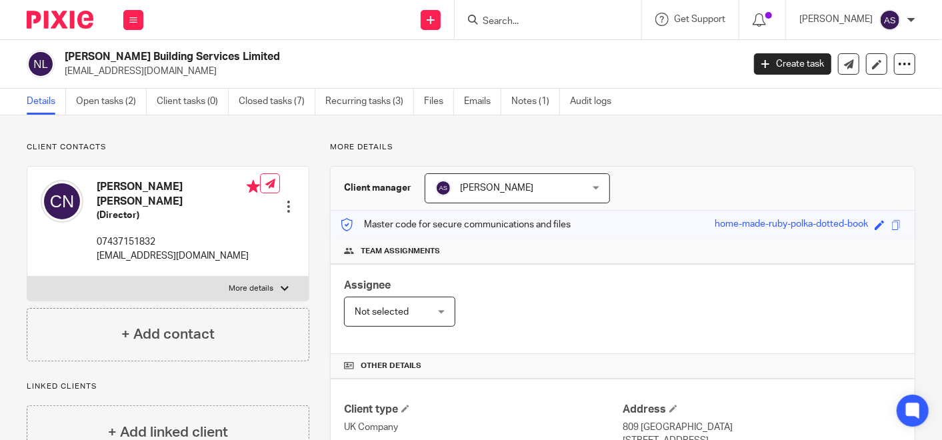
click at [137, 55] on h2 "[PERSON_NAME] Building Services Limited" at bounding box center [332, 57] width 535 height 14
copy div "[PERSON_NAME] Building Services Limited"
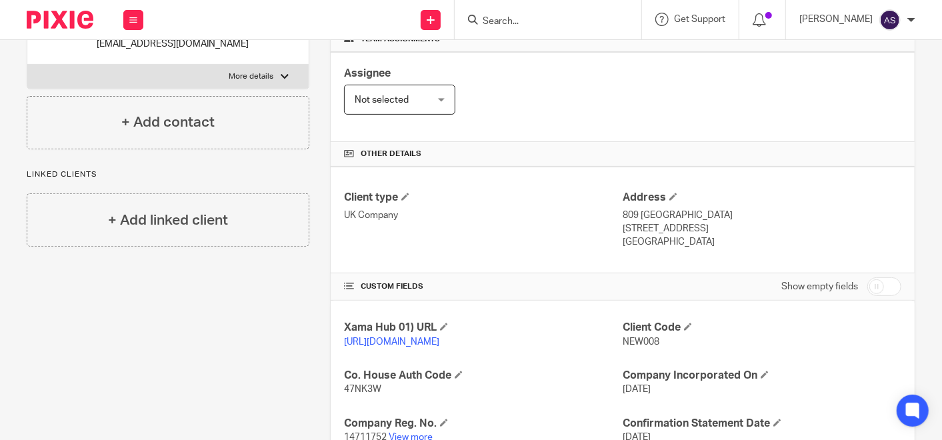
scroll to position [296, 0]
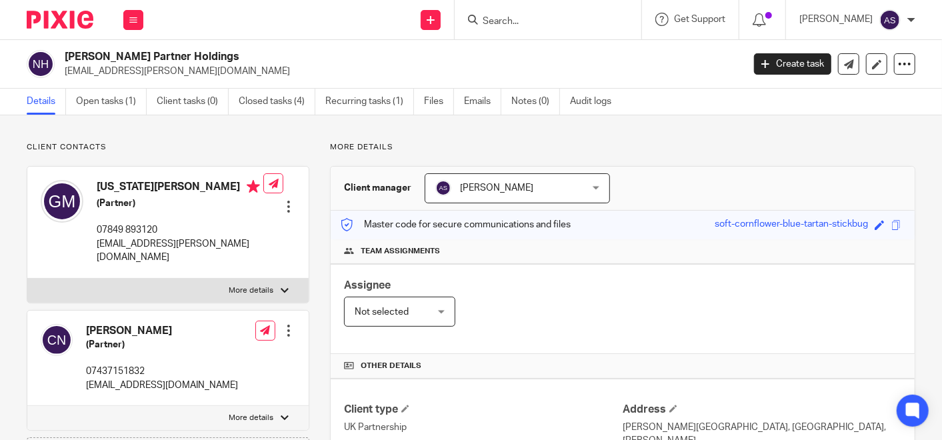
drag, startPoint x: 67, startPoint y: 55, endPoint x: 211, endPoint y: 53, distance: 144.0
click at [211, 53] on h2 "Newson Partner Holdings" at bounding box center [332, 57] width 535 height 14
copy h2 "Newson Partner Holdings"
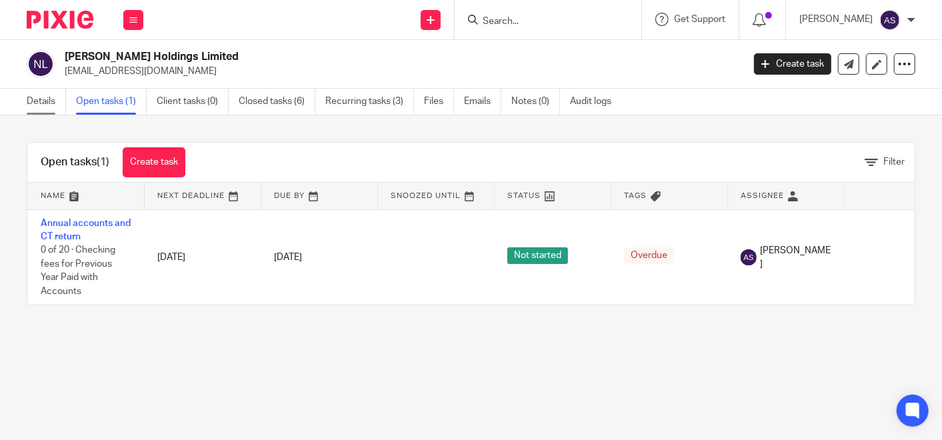
click at [29, 92] on link "Details" at bounding box center [46, 102] width 39 height 26
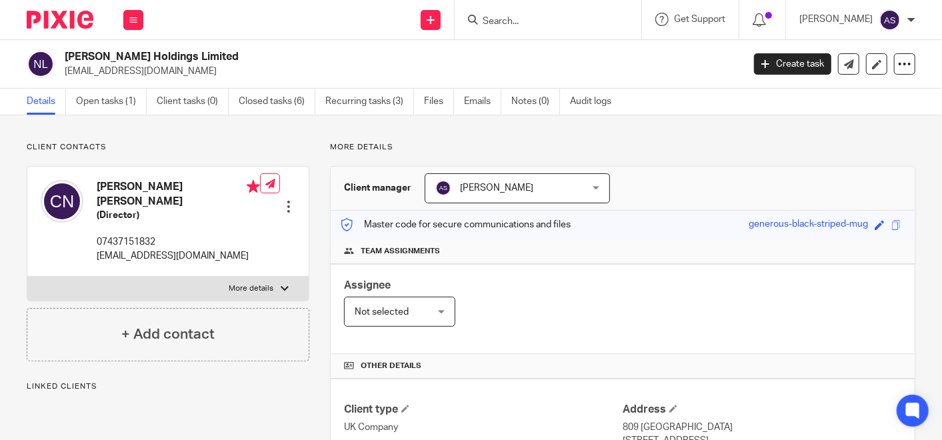
click at [147, 249] on p "[EMAIL_ADDRESS][DOMAIN_NAME]" at bounding box center [178, 255] width 163 height 13
click at [97, 53] on h2 "[PERSON_NAME] Holdings Limited" at bounding box center [332, 57] width 535 height 14
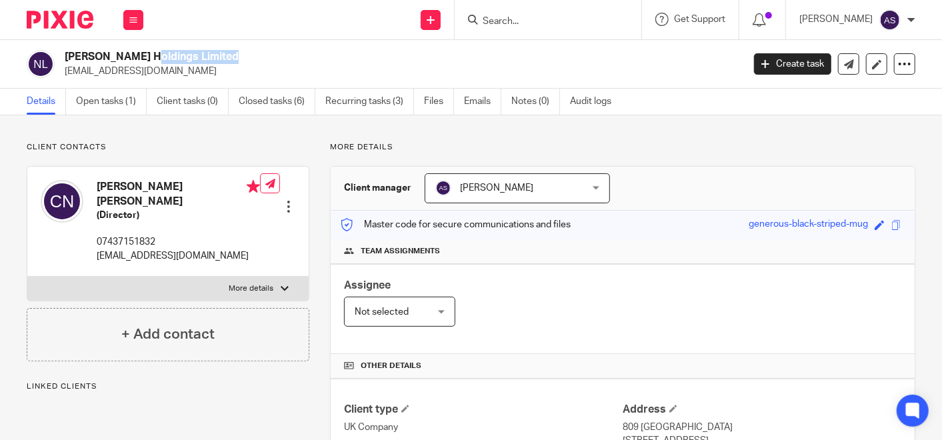
click at [97, 53] on h2 "[PERSON_NAME] Holdings Limited" at bounding box center [332, 57] width 535 height 14
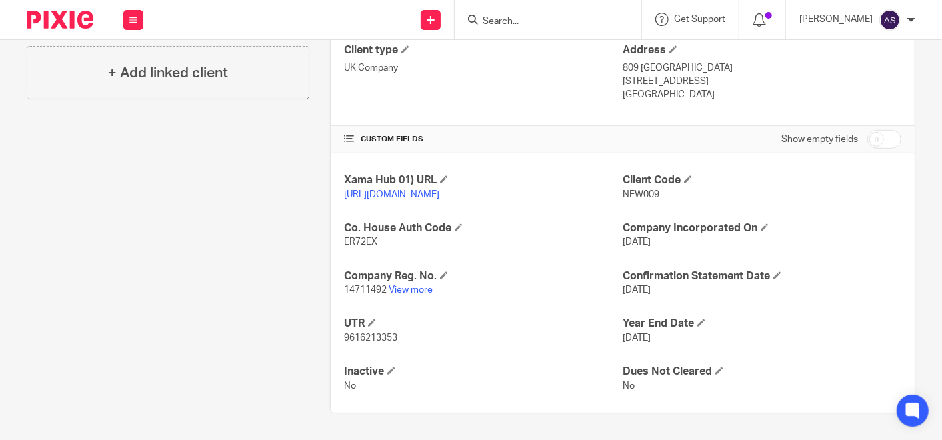
scroll to position [370, 0]
click at [407, 287] on link "View more" at bounding box center [411, 289] width 44 height 9
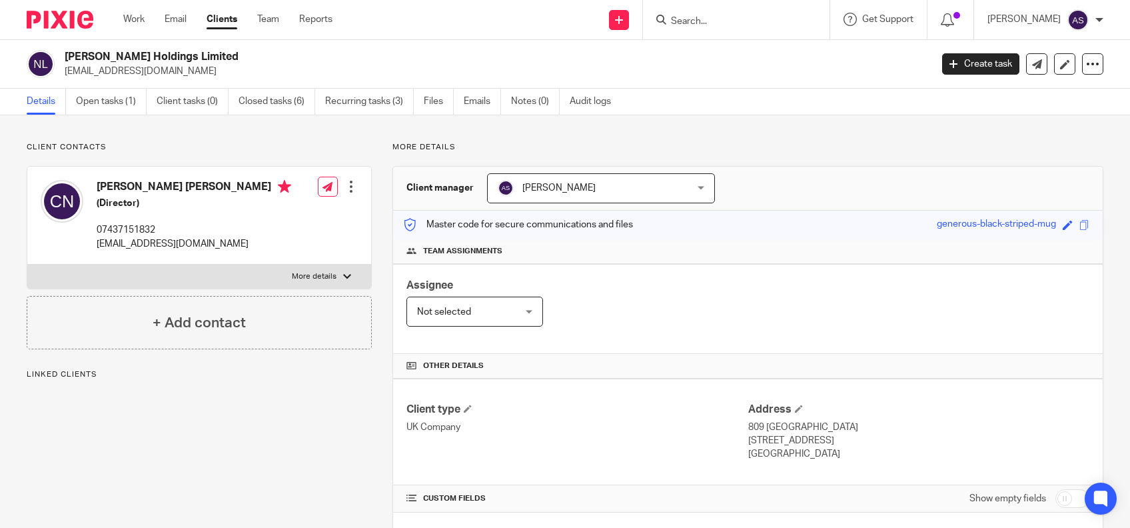
scroll to position [177, 0]
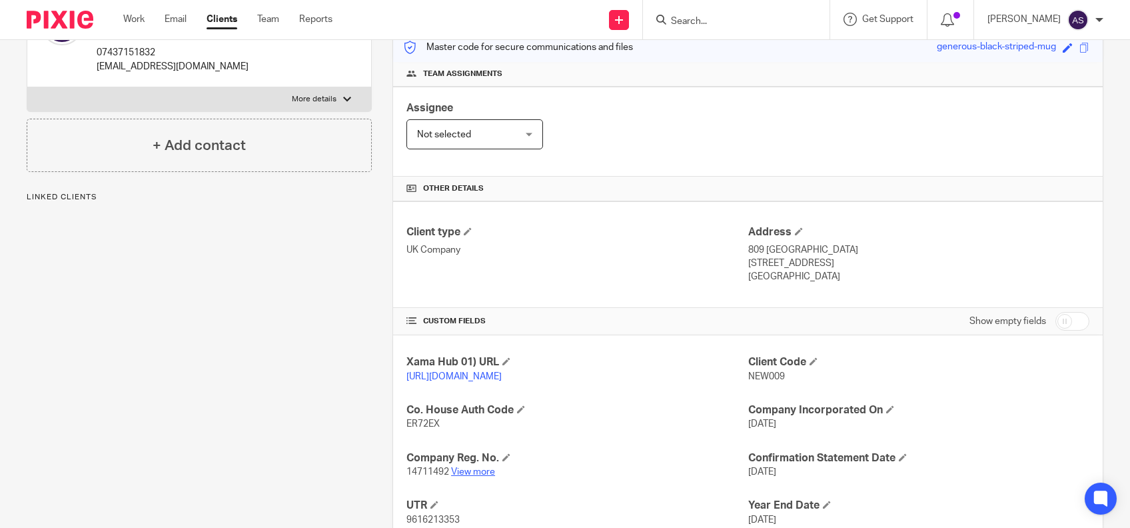
click at [481, 477] on link "View more" at bounding box center [473, 471] width 44 height 9
